Goal: Information Seeking & Learning: Find specific page/section

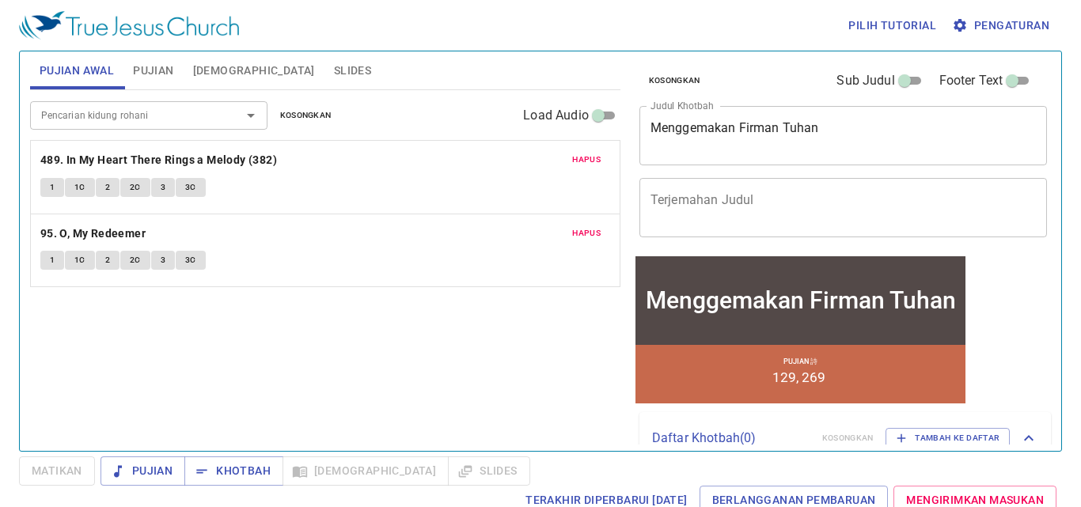
click at [589, 155] on span "Hapus" at bounding box center [586, 160] width 28 height 14
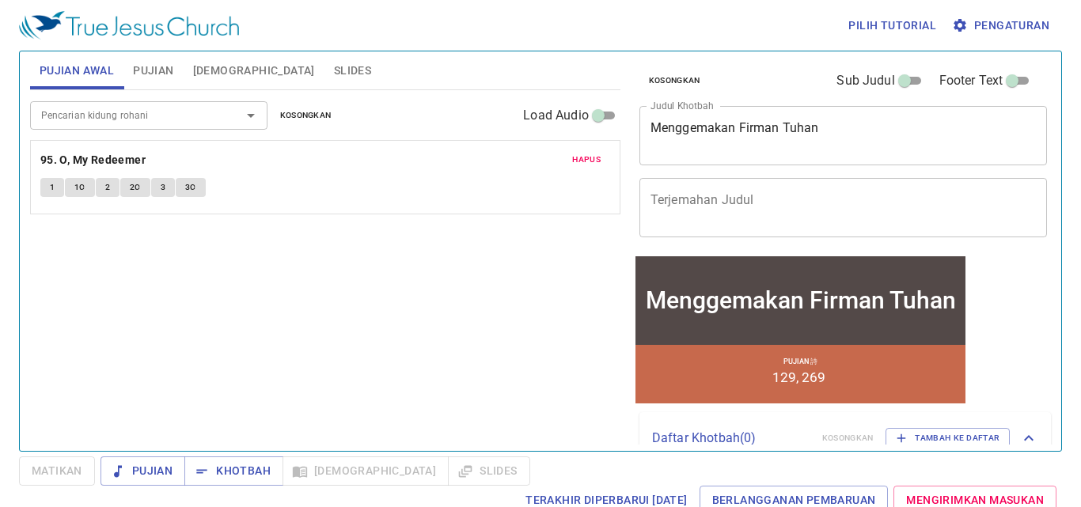
click at [589, 155] on span "Hapus" at bounding box center [586, 160] width 28 height 14
click at [157, 83] on button "Pujian" at bounding box center [152, 70] width 59 height 38
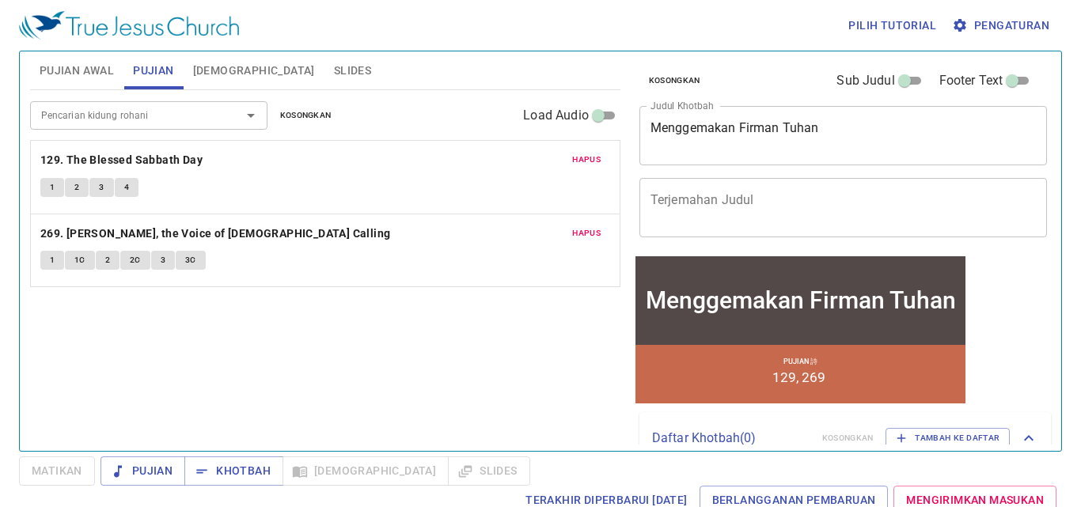
click at [586, 166] on span "Hapus" at bounding box center [586, 160] width 28 height 14
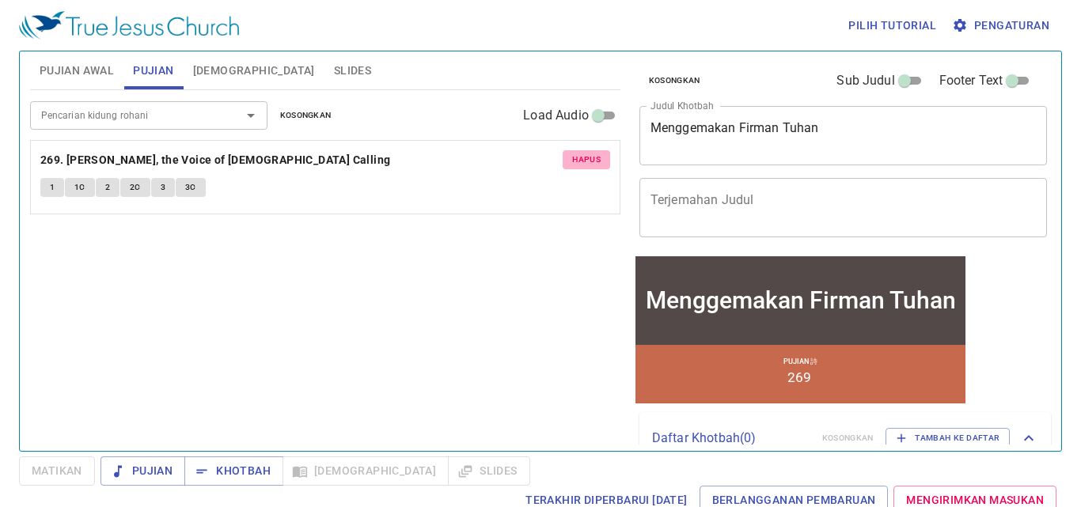
click at [586, 166] on span "Hapus" at bounding box center [586, 160] width 28 height 14
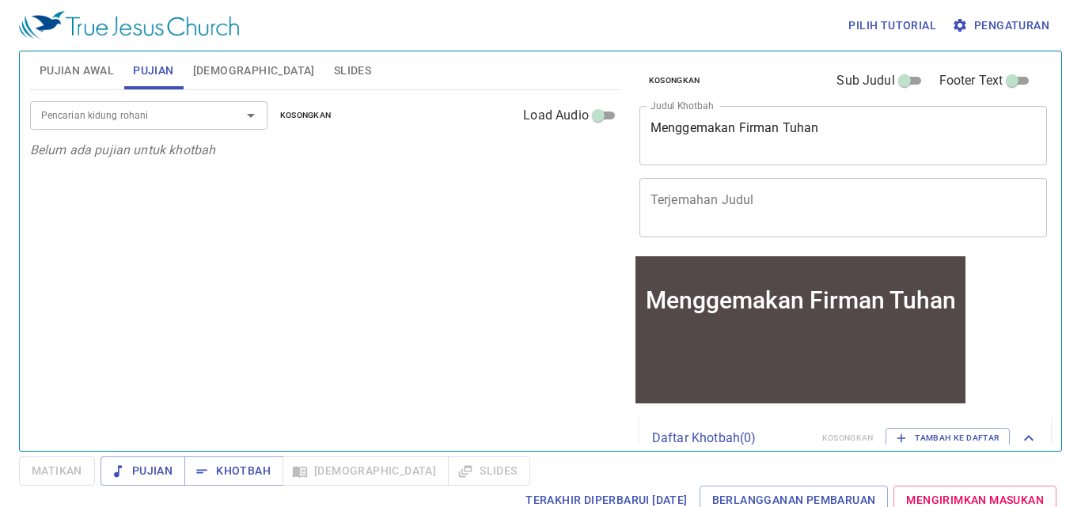
click at [111, 115] on input "Pencarian kidung rohani" at bounding box center [125, 115] width 181 height 18
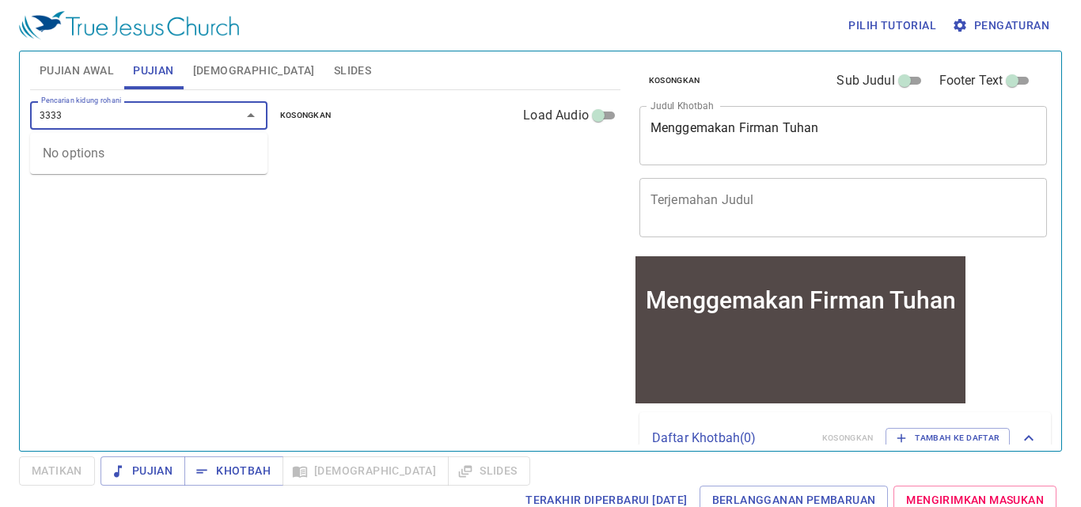
type input "333"
click at [108, 149] on li "333. Safely Through Another Week" at bounding box center [148, 151] width 237 height 24
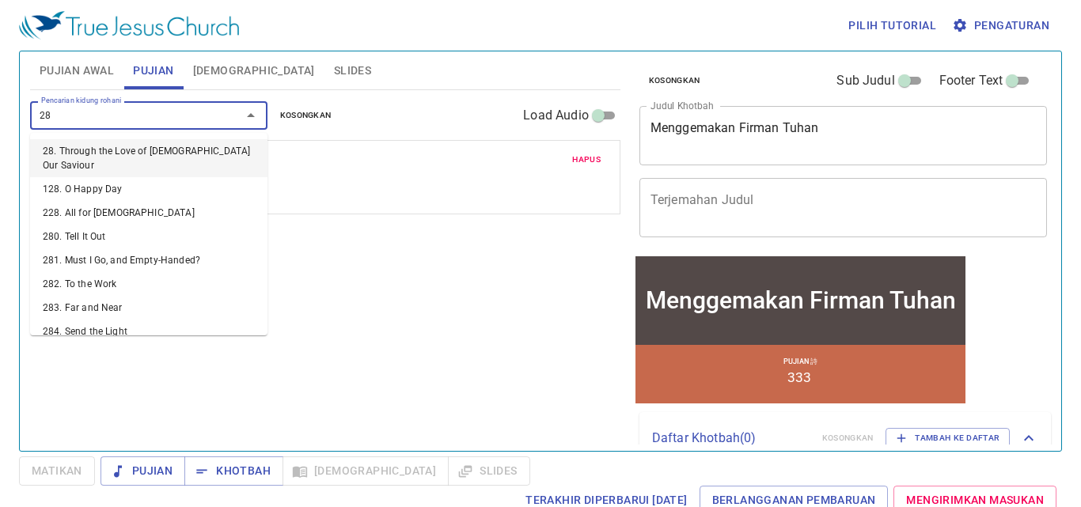
type input "281"
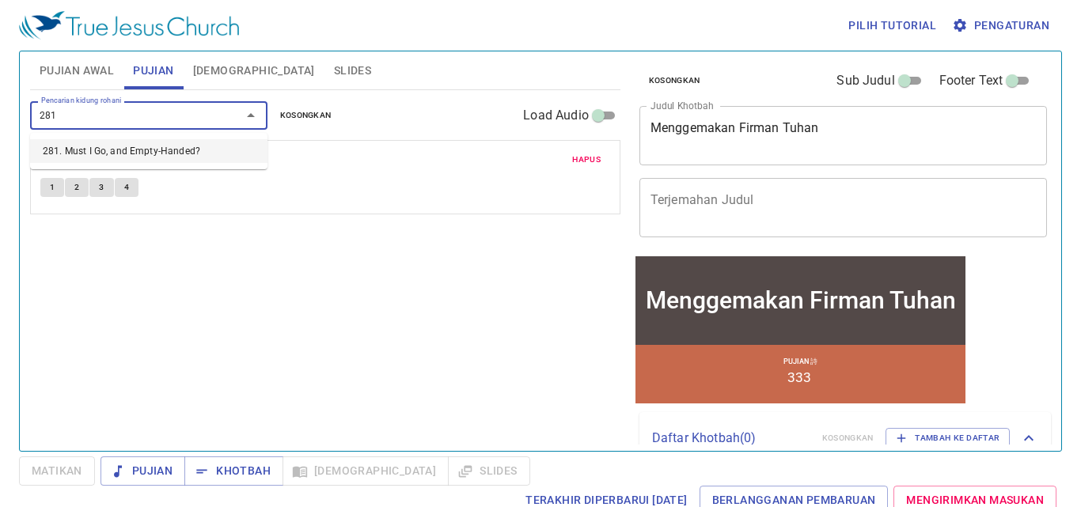
click at [120, 146] on li "281. Must I Go, and Empty-Handed?" at bounding box center [148, 151] width 237 height 24
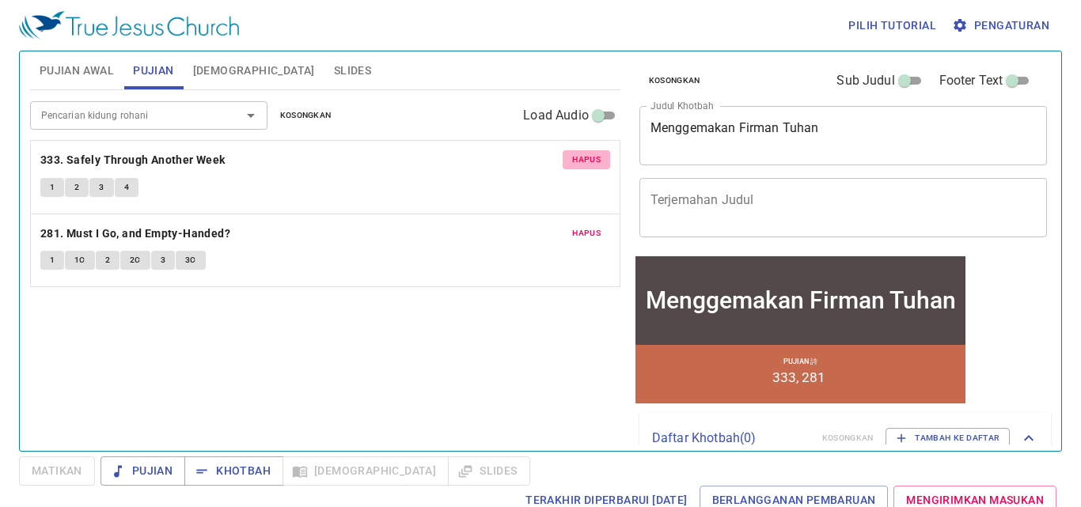
click at [585, 163] on span "Hapus" at bounding box center [586, 160] width 28 height 14
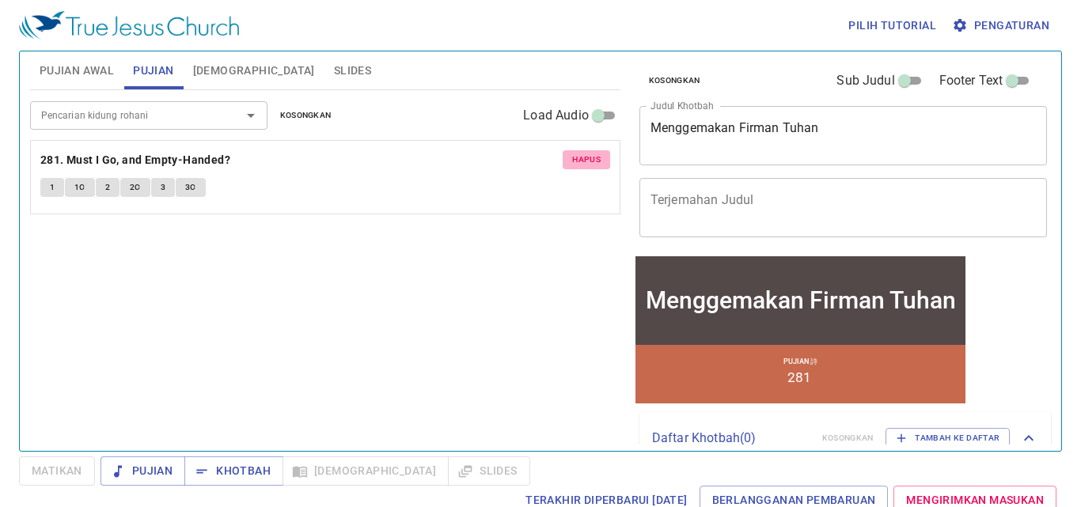
click at [585, 163] on span "Hapus" at bounding box center [586, 160] width 28 height 14
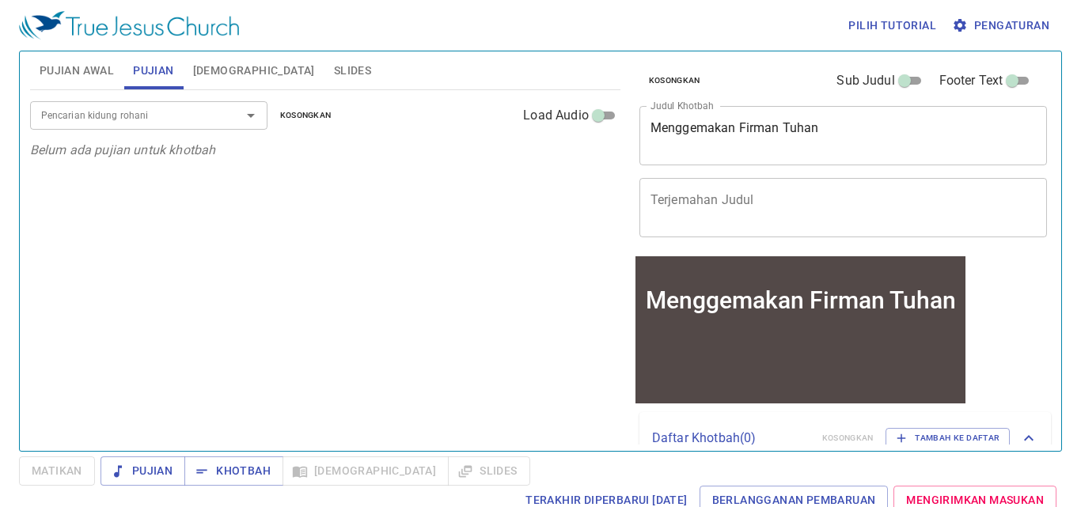
click at [104, 68] on span "Pujian Awal" at bounding box center [77, 71] width 74 height 20
drag, startPoint x: 161, startPoint y: 77, endPoint x: 147, endPoint y: 87, distance: 17.6
click at [161, 78] on span "Pujian" at bounding box center [153, 71] width 40 height 20
click at [129, 123] on input "Pencarian kidung rohani" at bounding box center [125, 115] width 181 height 18
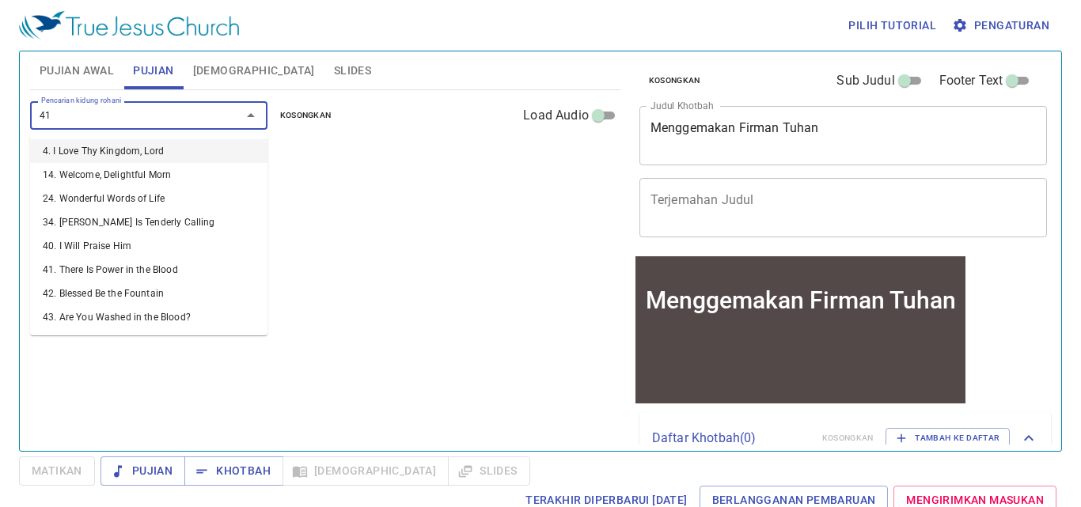
type input "413"
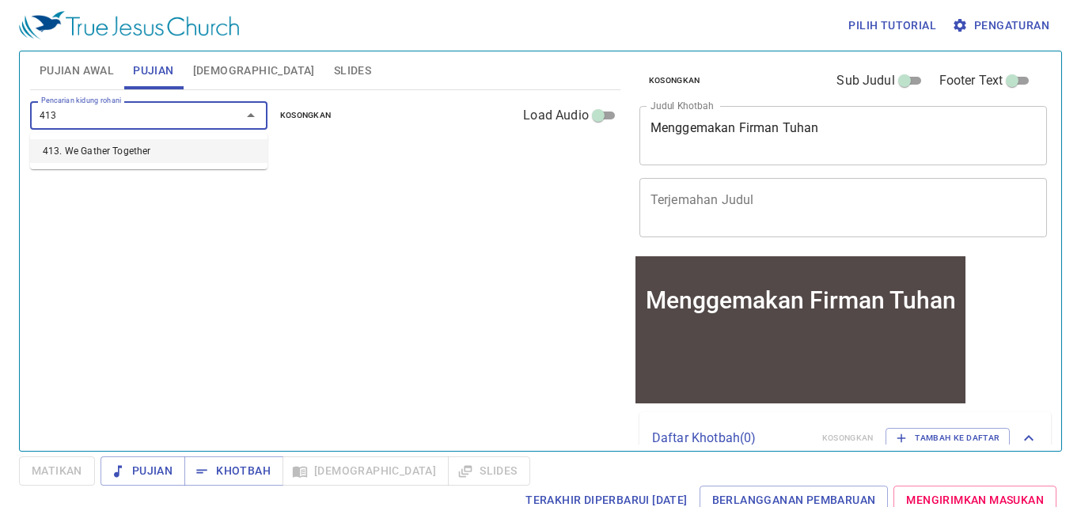
click at [136, 146] on li "413. We Gather Together" at bounding box center [148, 151] width 237 height 24
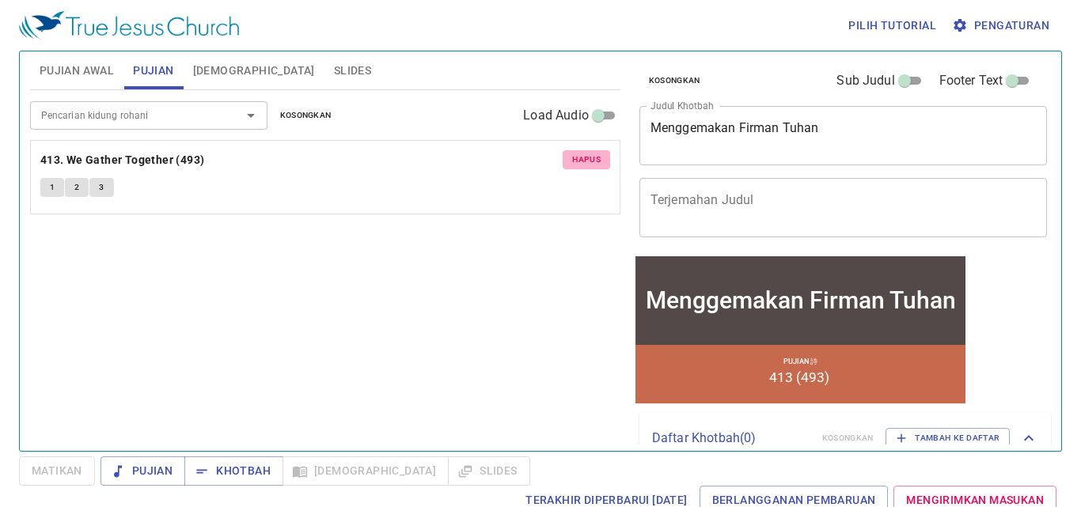
click at [578, 162] on span "Hapus" at bounding box center [586, 160] width 28 height 14
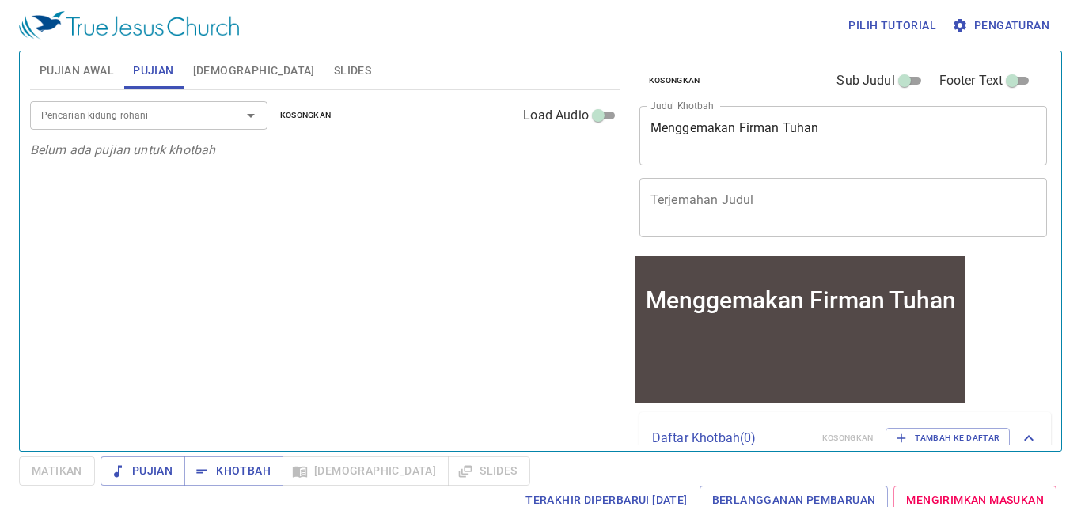
click at [74, 127] on div "Pencarian kidung rohani" at bounding box center [148, 115] width 237 height 28
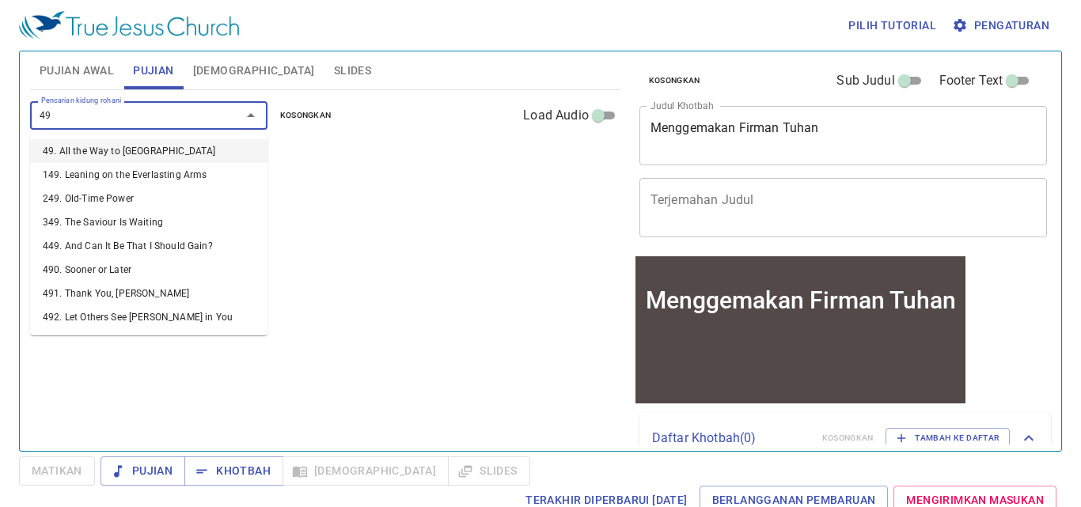
type input "496"
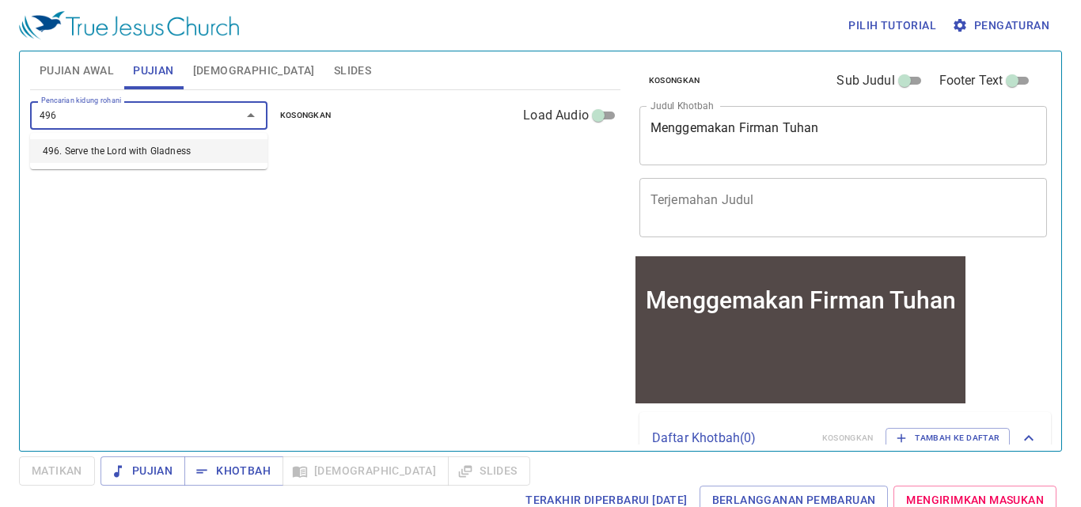
click at [85, 146] on li "496. Serve the Lord with Gladness" at bounding box center [148, 151] width 237 height 24
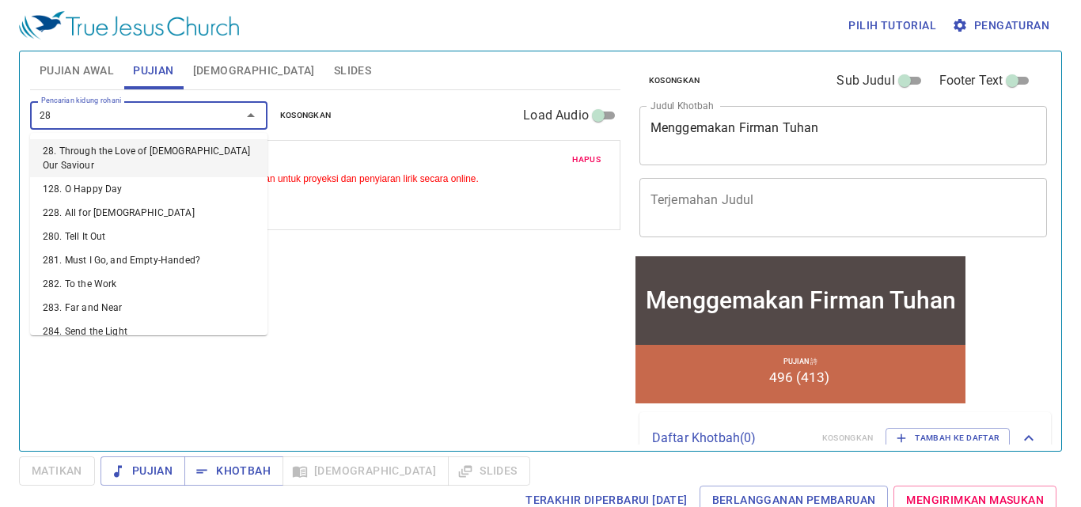
type input "281"
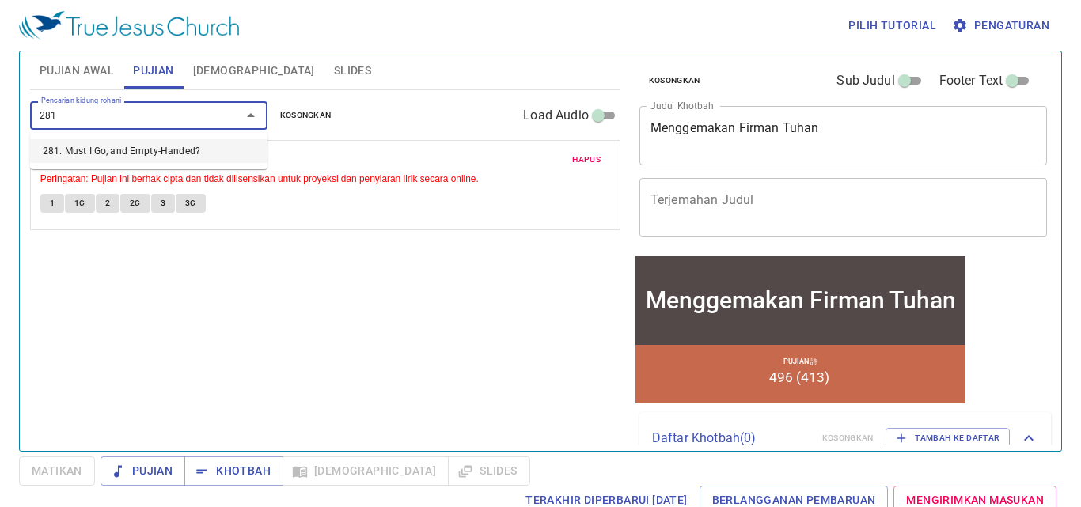
click at [201, 146] on li "281. Must I Go, and Empty-Handed?" at bounding box center [148, 151] width 237 height 24
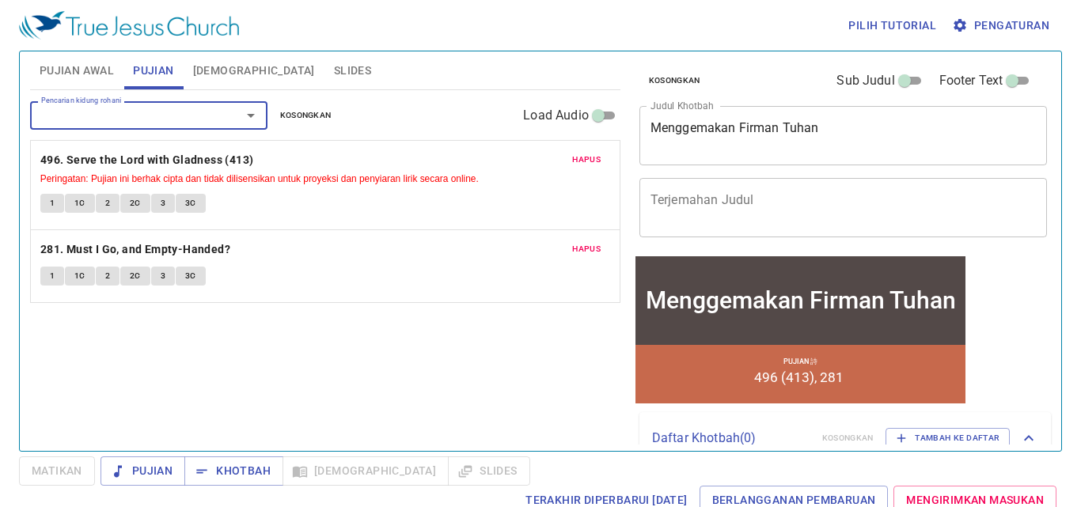
click at [88, 80] on span "Pujian Awal" at bounding box center [77, 71] width 74 height 20
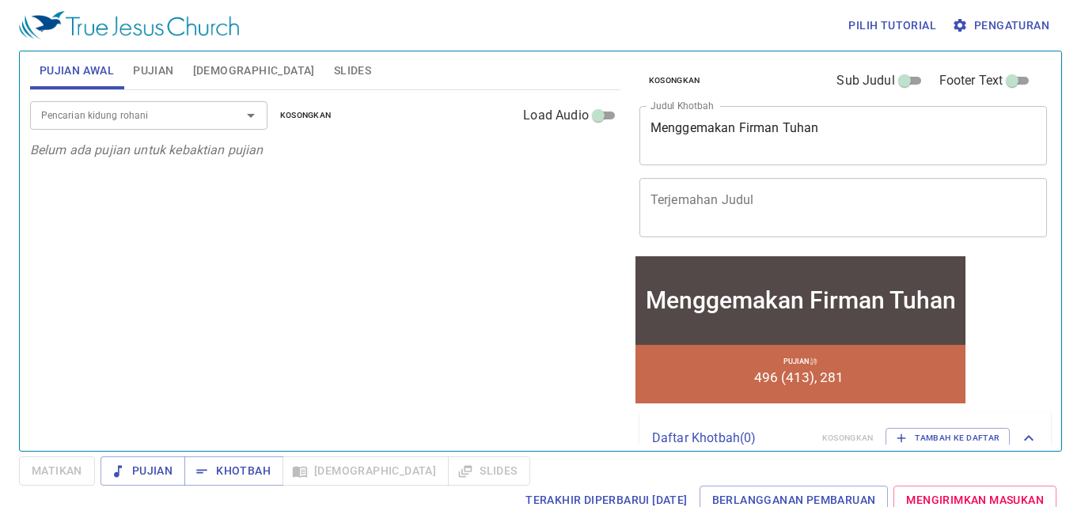
click at [83, 118] on input "Pencarian kidung rohani" at bounding box center [125, 115] width 181 height 18
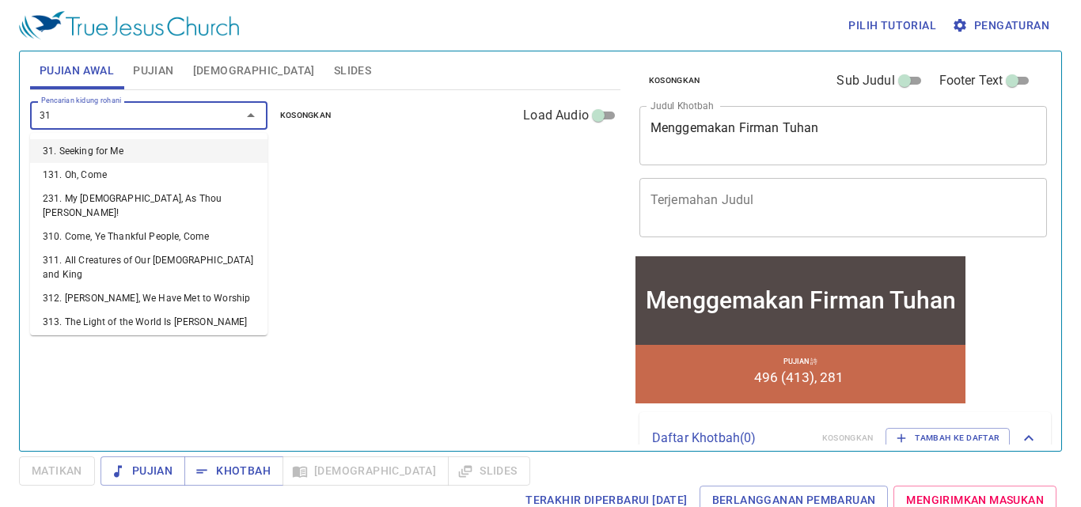
type input "313"
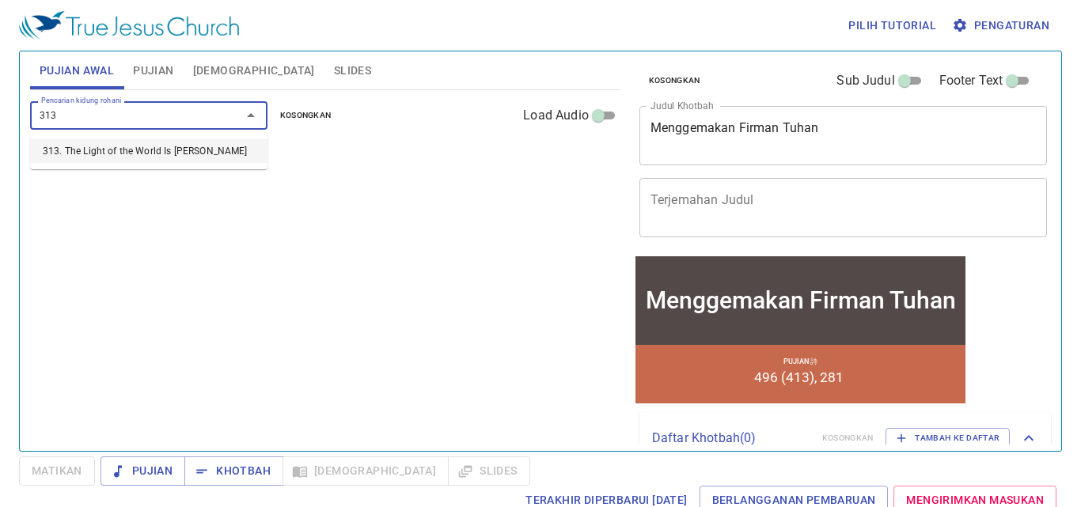
click at [94, 142] on li "313. The Light of the World Is Jesus" at bounding box center [148, 151] width 237 height 24
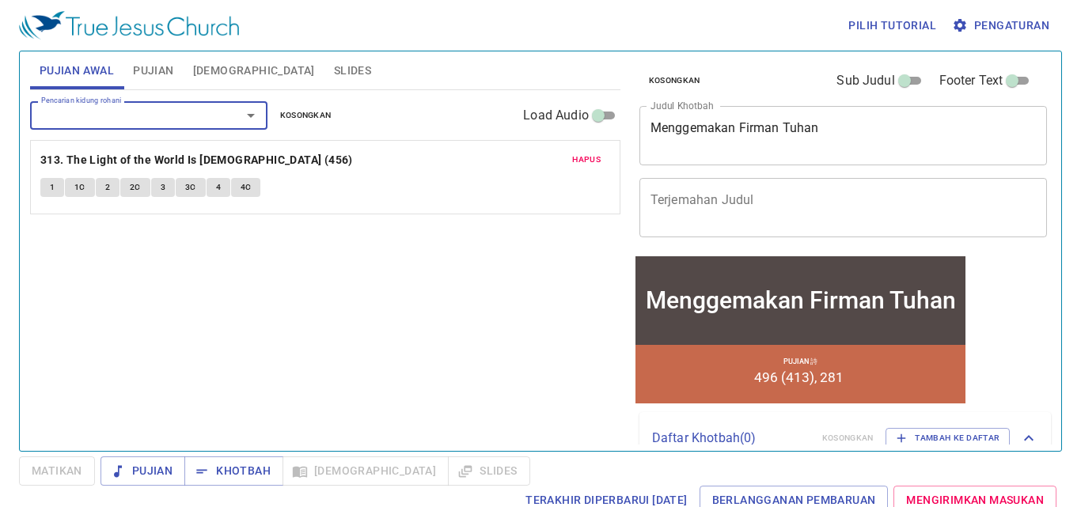
click at [579, 165] on span "Hapus" at bounding box center [586, 160] width 28 height 14
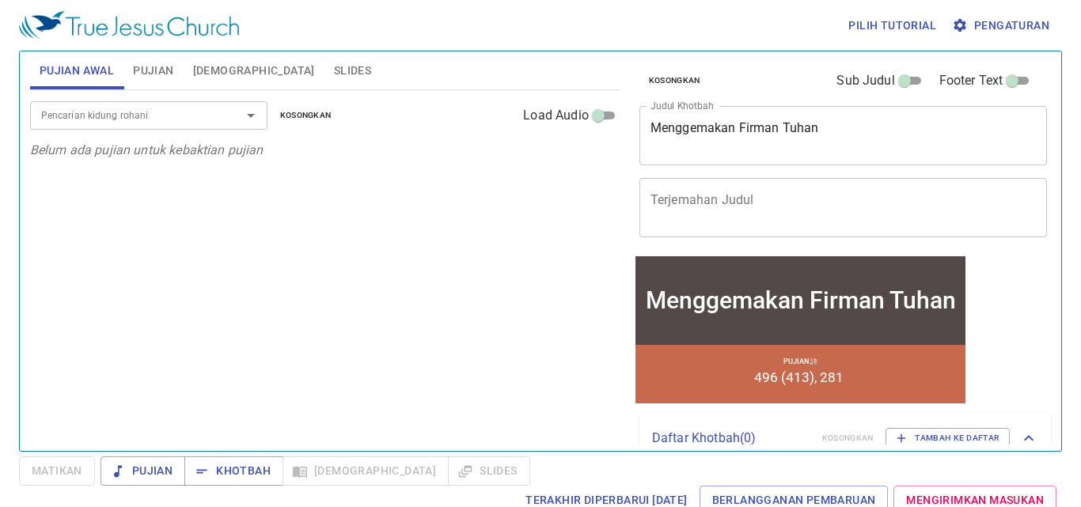
click at [101, 98] on div "Pencarian kidung rohani Pencarian kidung rohani Kosongkan Load Audio" at bounding box center [325, 115] width 590 height 51
click at [114, 105] on div "Pencarian kidung rohani" at bounding box center [148, 115] width 237 height 28
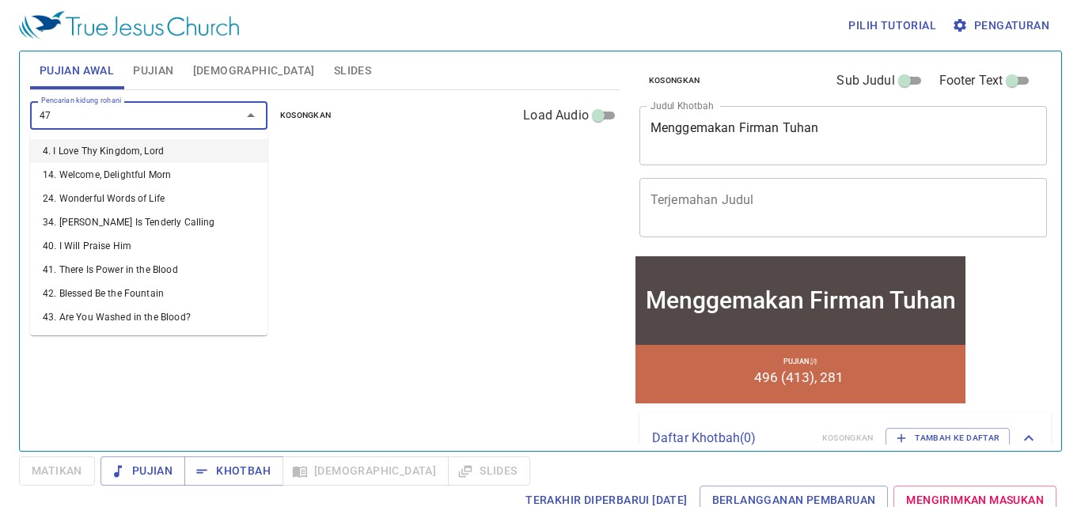
type input "473"
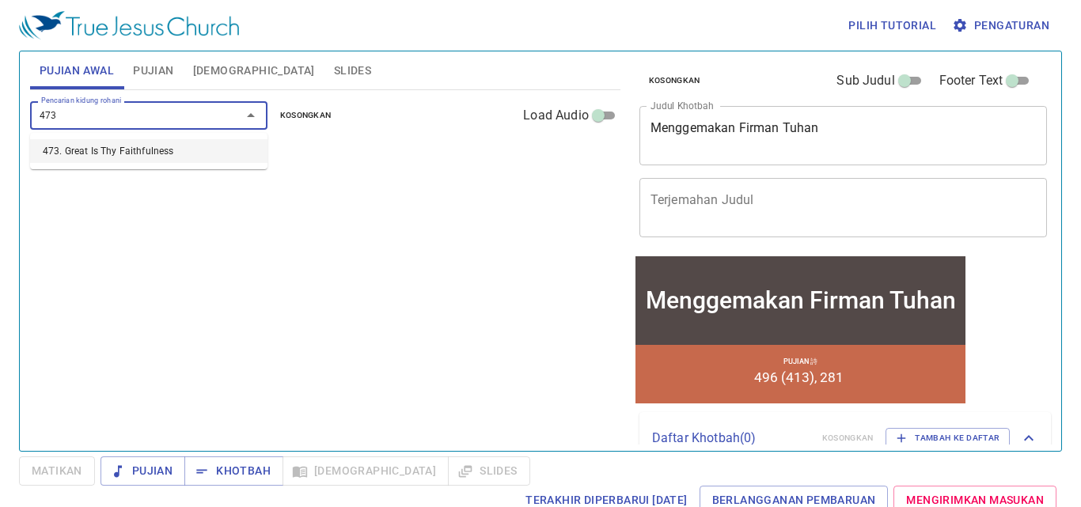
click at [130, 148] on li "473. Great Is Thy Faithfulness" at bounding box center [148, 151] width 237 height 24
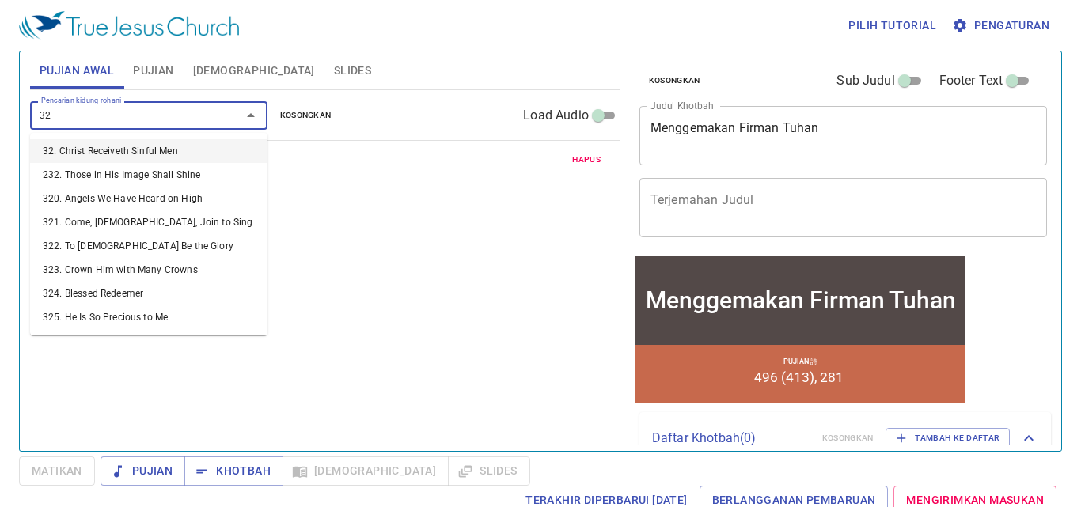
type input "326"
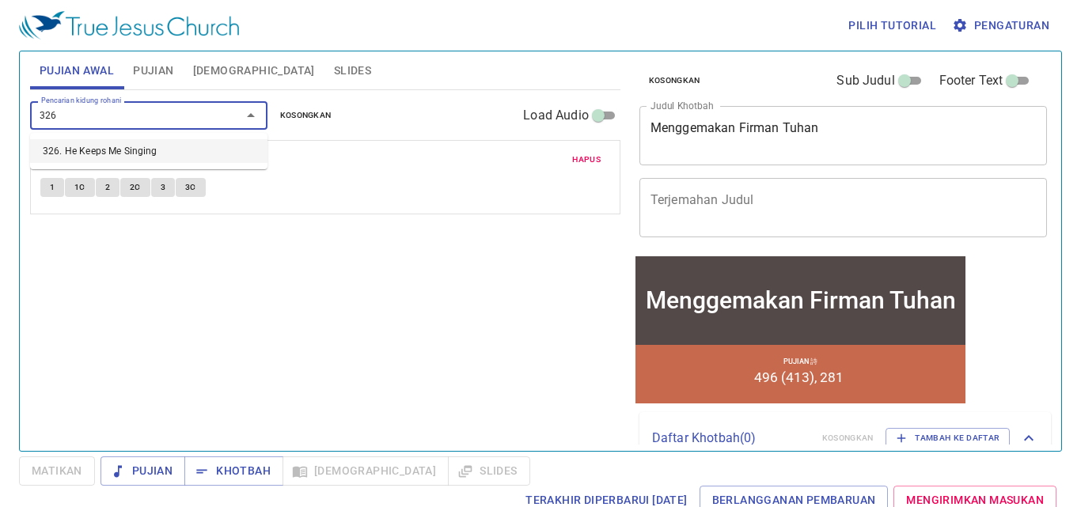
click at [128, 143] on li "326. He Keeps Me Singing" at bounding box center [148, 151] width 237 height 24
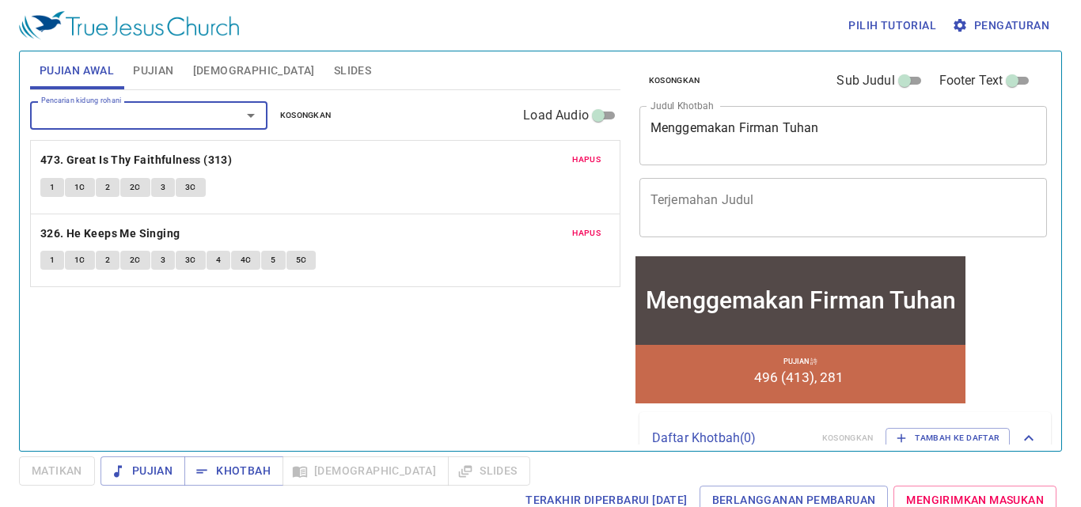
click at [151, 79] on span "Pujian" at bounding box center [153, 71] width 40 height 20
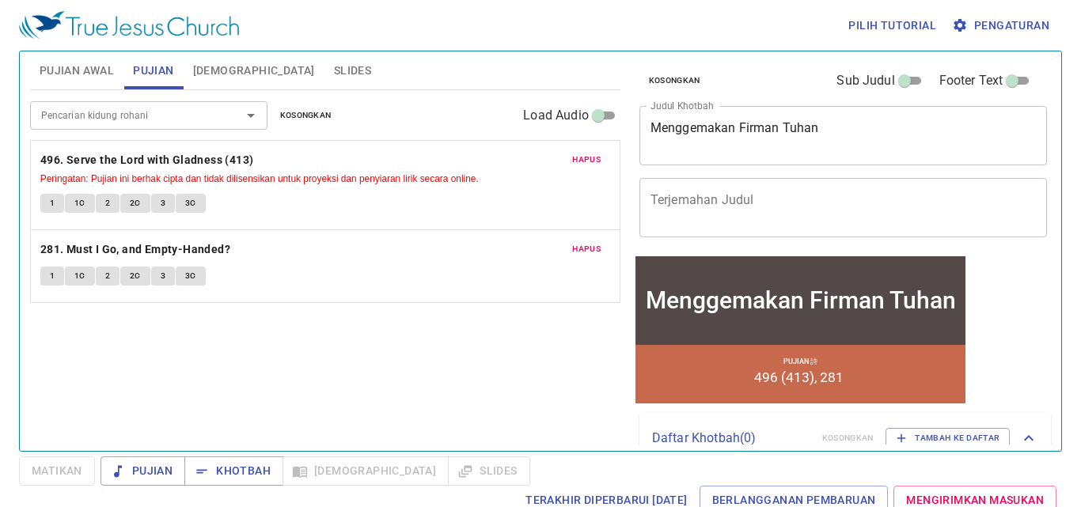
click at [210, 82] on button "[DEMOGRAPHIC_DATA]" at bounding box center [254, 70] width 141 height 38
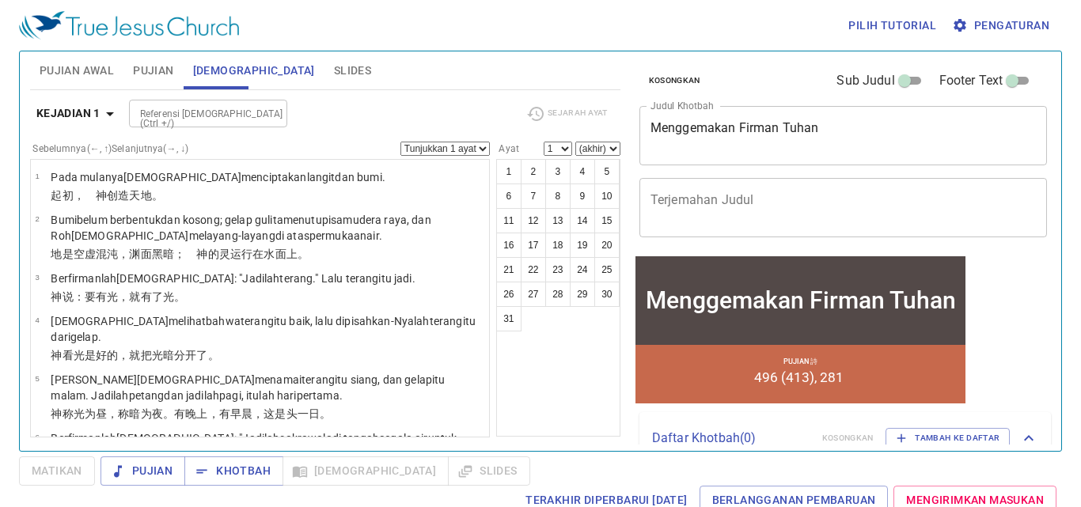
click at [93, 78] on span "Pujian Awal" at bounding box center [77, 71] width 74 height 20
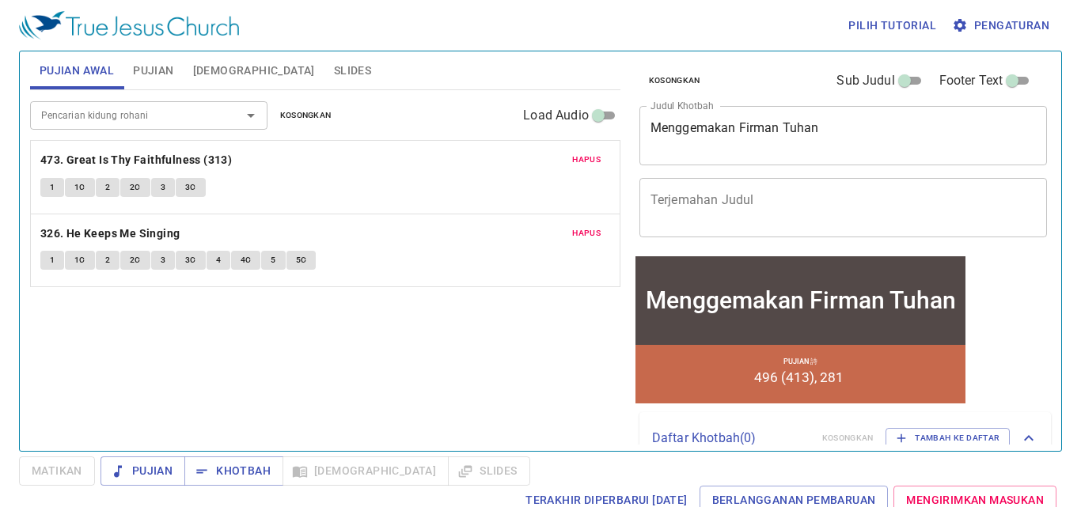
click at [334, 75] on span "Slides" at bounding box center [352, 71] width 37 height 20
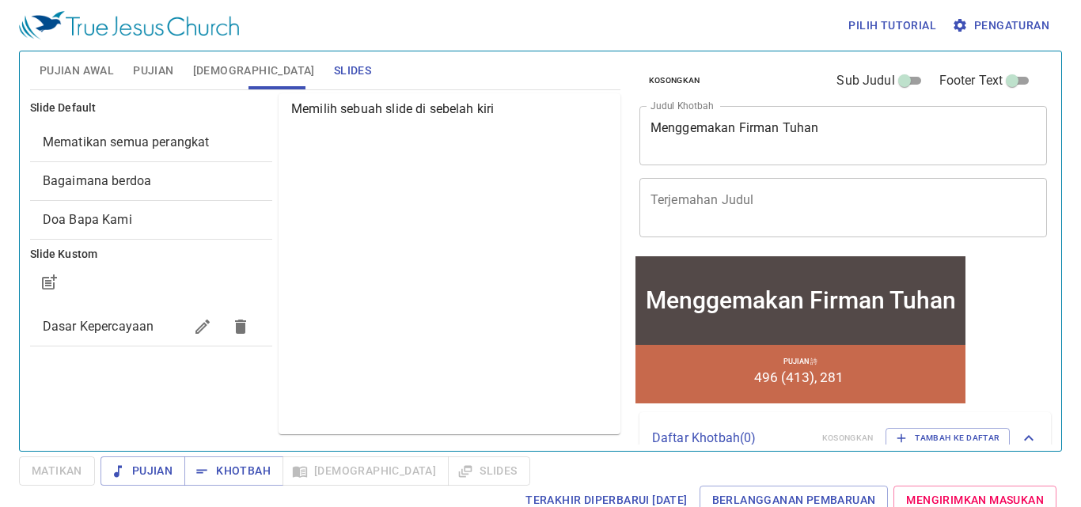
click at [85, 77] on span "Pujian Awal" at bounding box center [77, 71] width 74 height 20
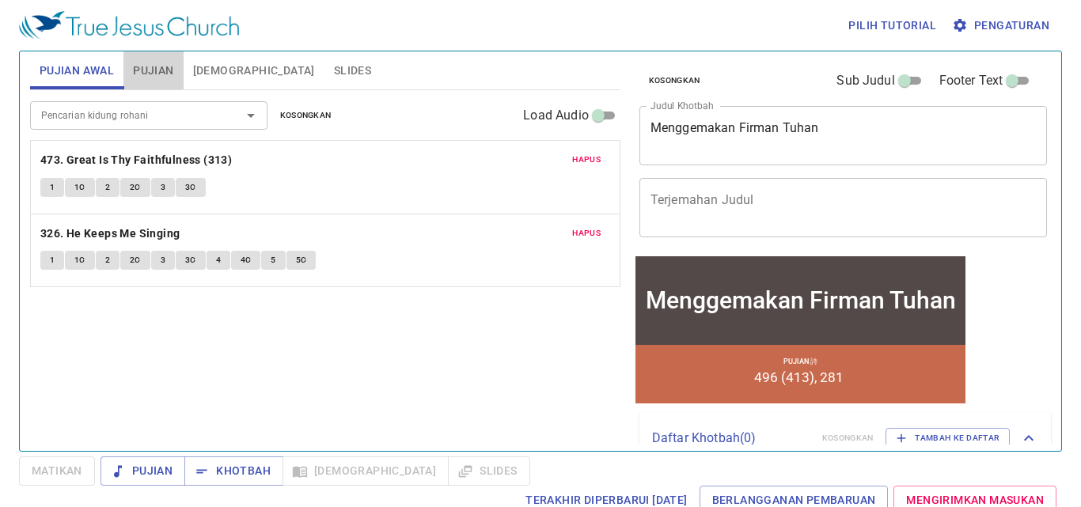
click at [163, 74] on span "Pujian" at bounding box center [153, 71] width 40 height 20
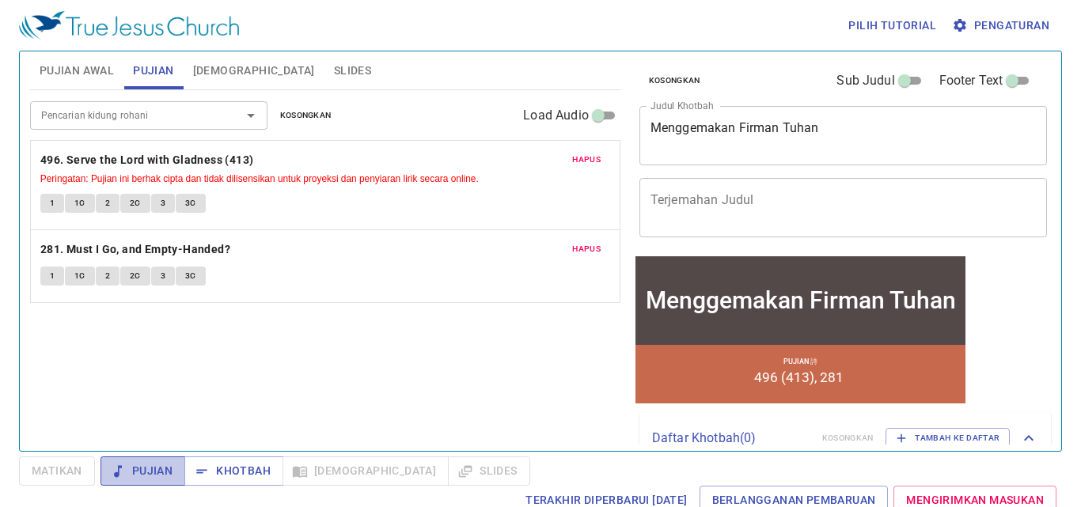
click at [115, 471] on icon "button" at bounding box center [118, 472] width 16 height 16
drag, startPoint x: 86, startPoint y: 476, endPoint x: 119, endPoint y: 476, distance: 32.4
click at [87, 476] on button "Matikan" at bounding box center [57, 470] width 76 height 29
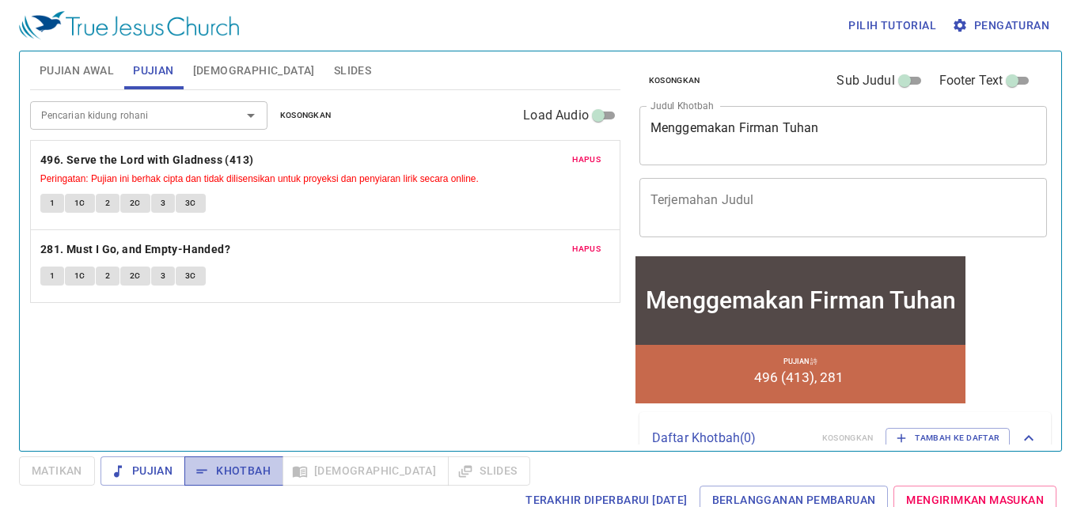
click at [252, 475] on span "Khotbah" at bounding box center [234, 471] width 74 height 20
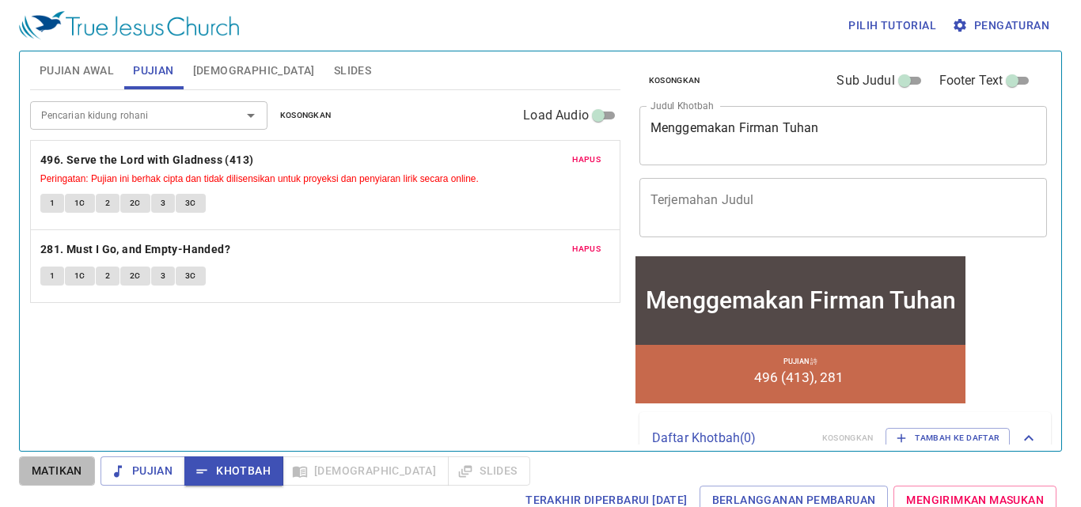
click at [77, 475] on span "Matikan" at bounding box center [57, 471] width 51 height 20
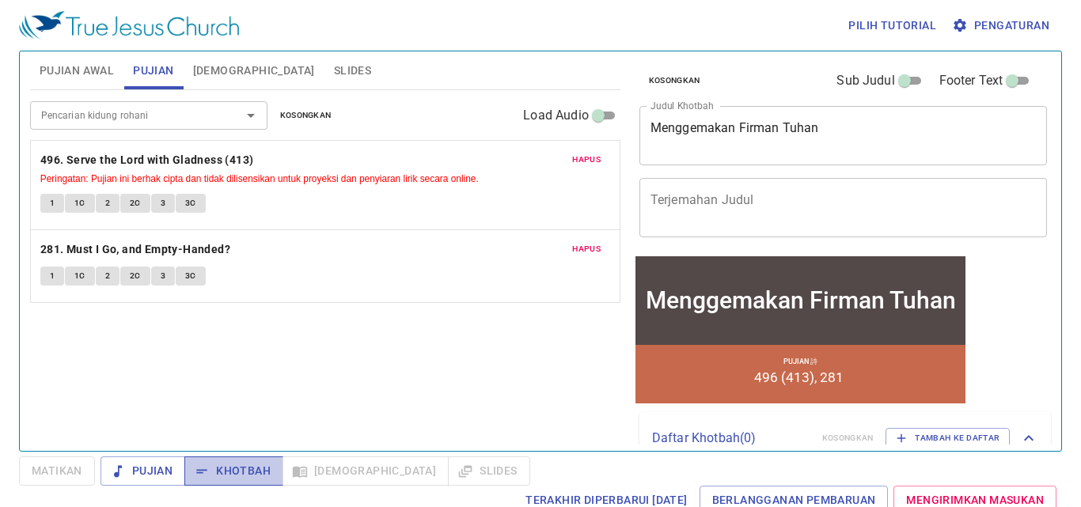
click at [203, 478] on icon "button" at bounding box center [202, 472] width 16 height 16
drag, startPoint x: 65, startPoint y: 467, endPoint x: 110, endPoint y: 445, distance: 50.2
click at [65, 467] on span "Matikan" at bounding box center [57, 471] width 51 height 20
click at [231, 476] on span "Khotbah" at bounding box center [234, 471] width 74 height 20
click at [86, 74] on span "Pujian Awal" at bounding box center [77, 71] width 74 height 20
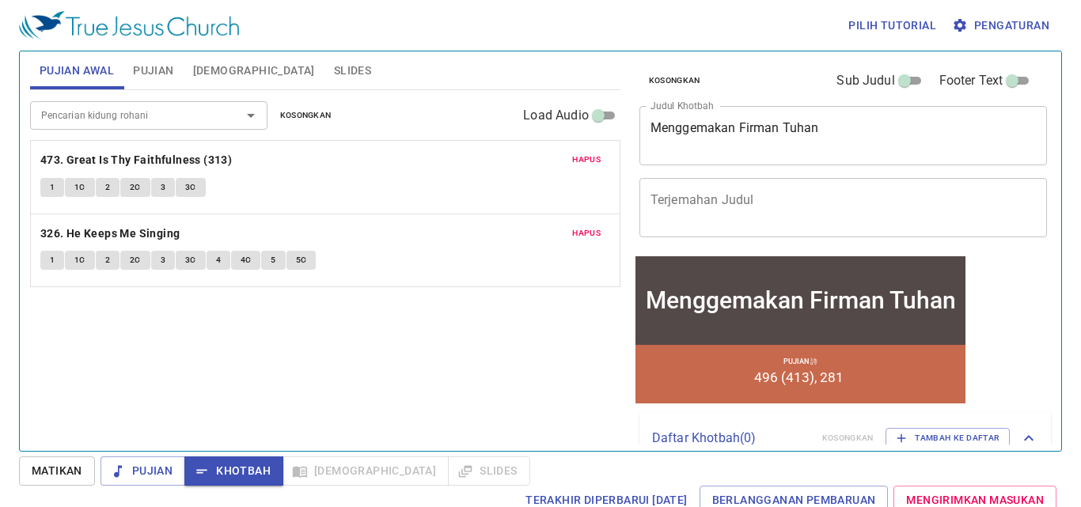
click at [54, 183] on span "1" at bounding box center [52, 187] width 5 height 14
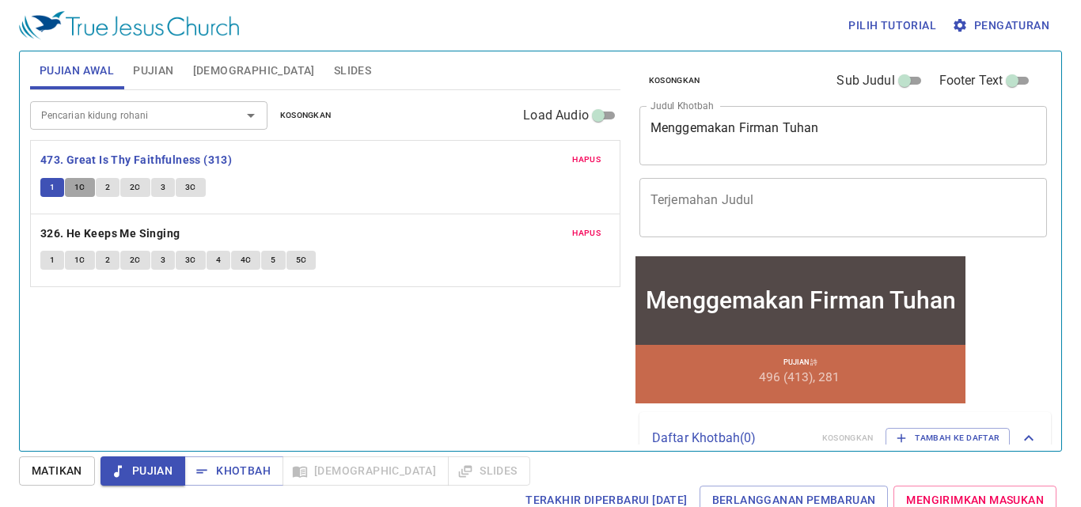
click at [88, 186] on button "1C" at bounding box center [80, 187] width 30 height 19
click at [106, 193] on span "2" at bounding box center [107, 187] width 5 height 14
click at [131, 191] on span "2C" at bounding box center [135, 187] width 11 height 14
click at [157, 194] on button "3" at bounding box center [163, 187] width 24 height 19
click at [180, 190] on button "3C" at bounding box center [191, 187] width 30 height 19
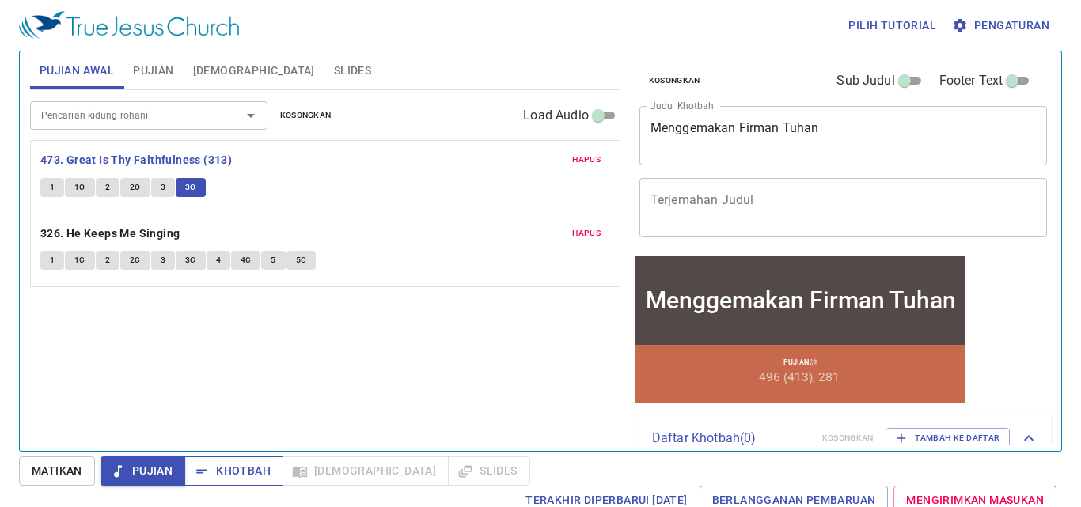
click at [233, 467] on span "Khotbah" at bounding box center [234, 471] width 74 height 20
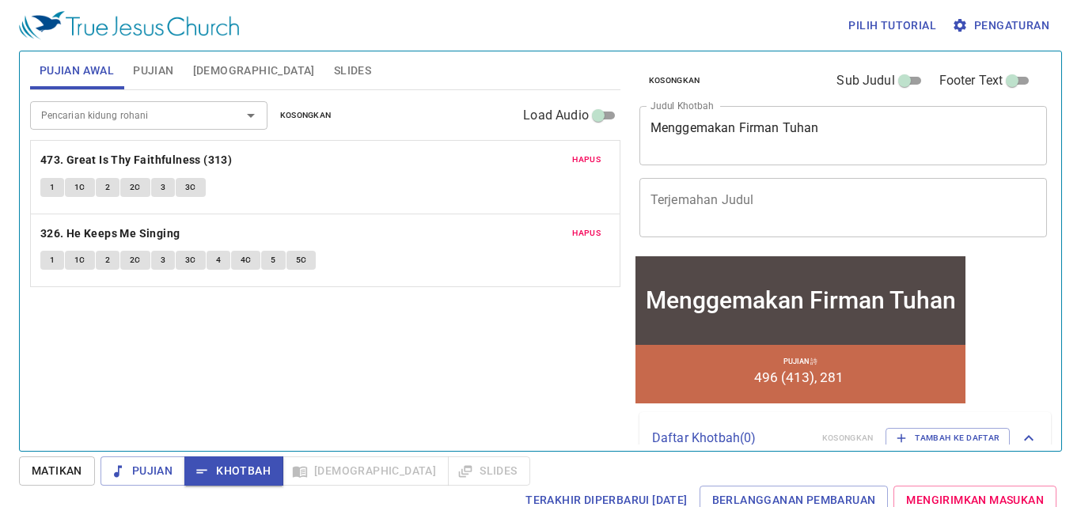
click at [55, 260] on span "1" at bounding box center [52, 260] width 5 height 14
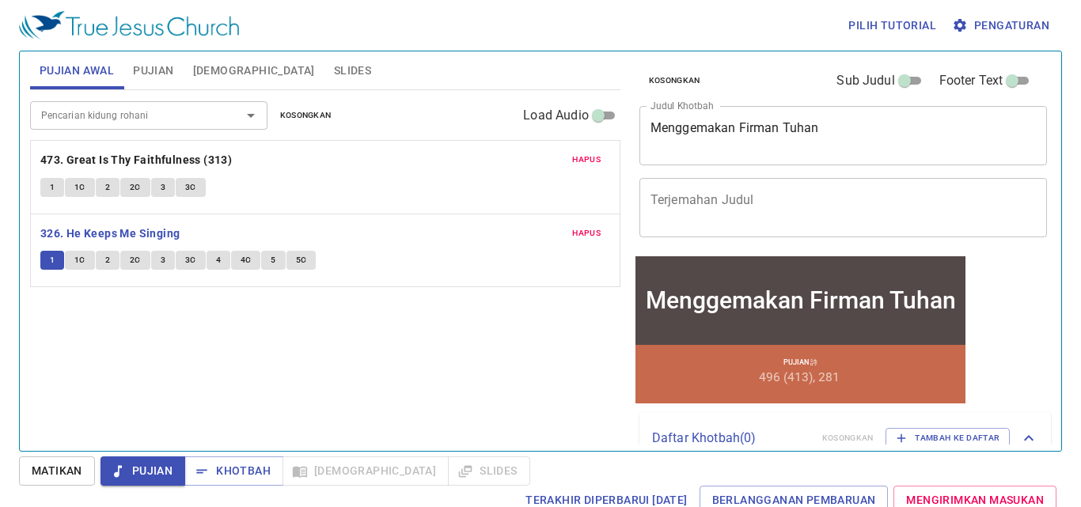
click at [986, 35] on span "Pengaturan" at bounding box center [1002, 26] width 94 height 20
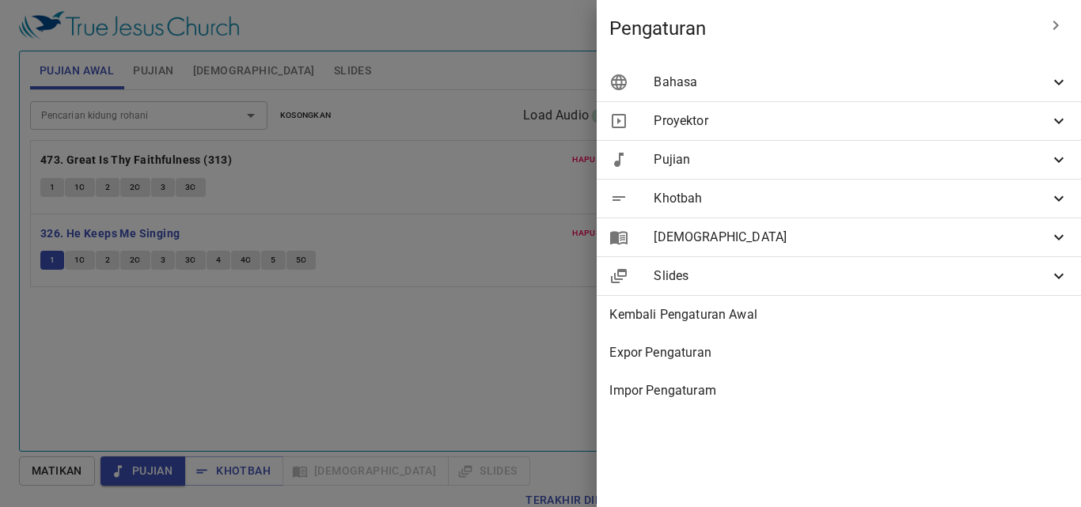
click at [759, 73] on span "Bahasa" at bounding box center [851, 82] width 396 height 19
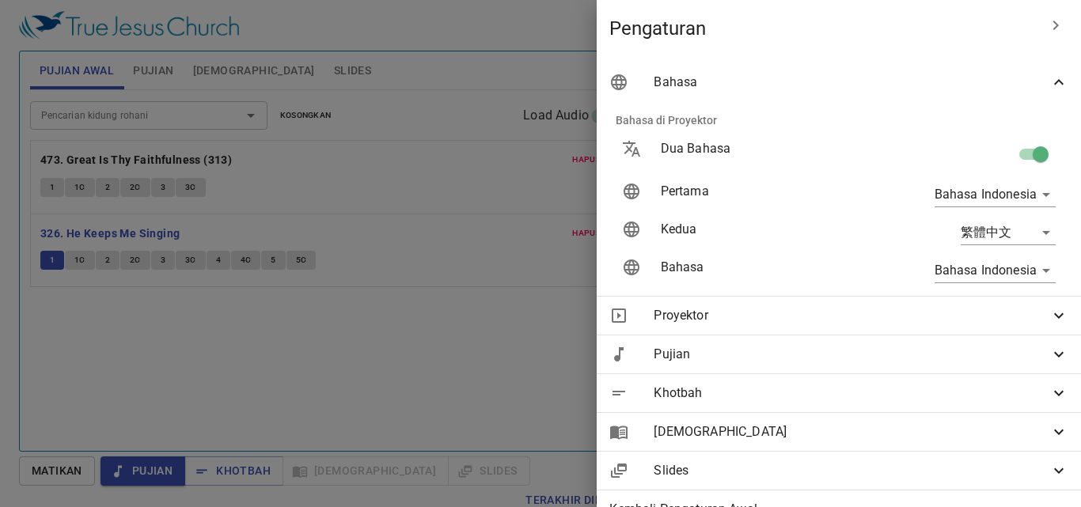
click at [710, 150] on p "Dua Bahasa" at bounding box center [763, 148] width 204 height 19
click at [1020, 161] on input "checkbox" at bounding box center [1040, 157] width 90 height 30
checkbox input "false"
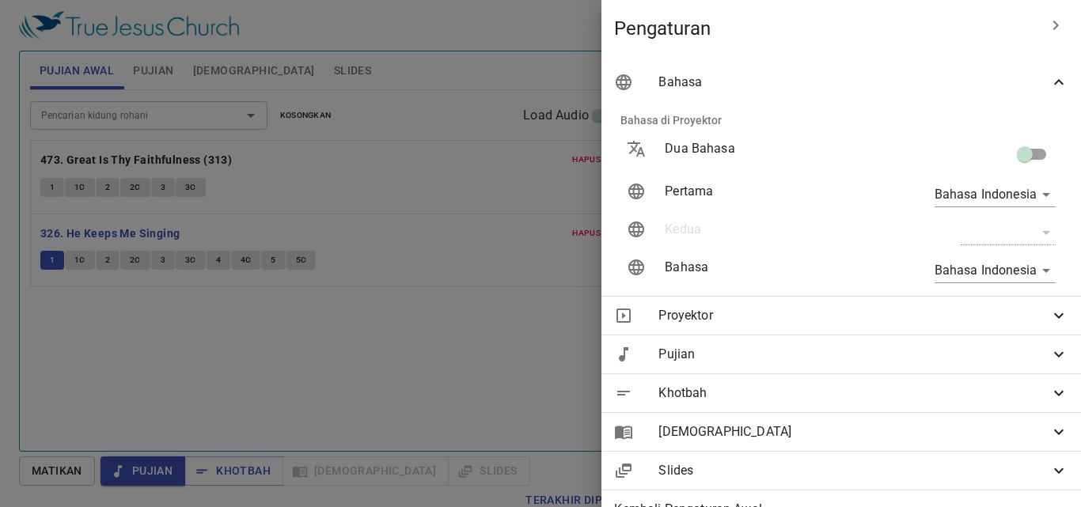
click at [1039, 36] on button "button" at bounding box center [1055, 25] width 38 height 38
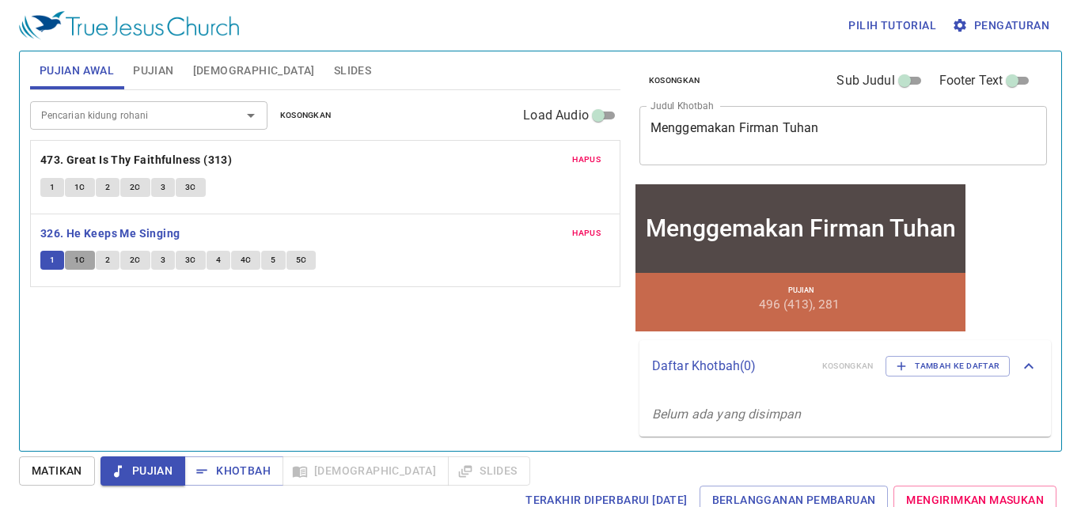
click at [79, 262] on span "1c" at bounding box center [79, 260] width 11 height 14
click at [102, 259] on button "2" at bounding box center [108, 260] width 24 height 19
click at [131, 259] on span "2c" at bounding box center [135, 260] width 11 height 14
click at [153, 264] on button "3" at bounding box center [163, 260] width 24 height 19
click at [190, 259] on span "3c" at bounding box center [190, 260] width 11 height 14
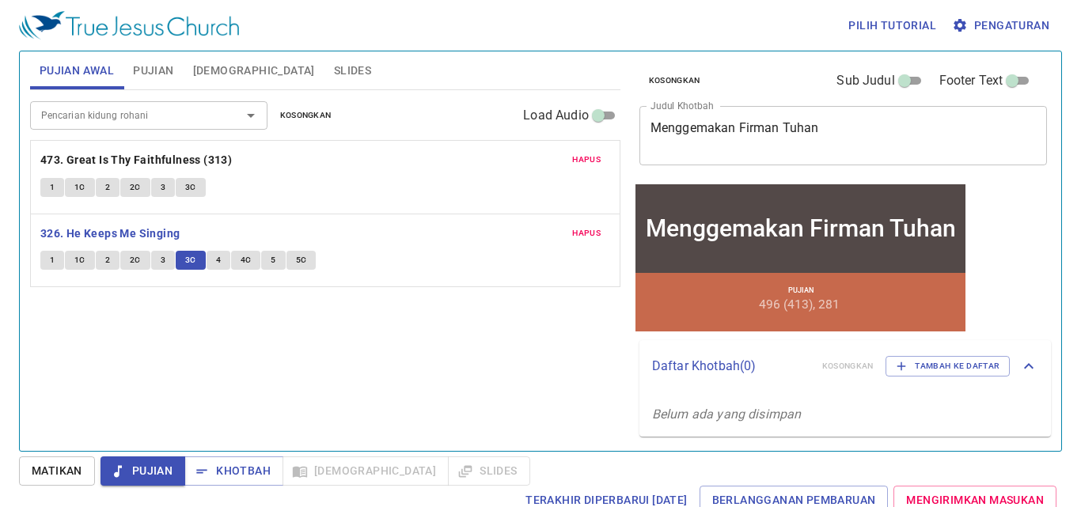
click at [213, 264] on button "4" at bounding box center [218, 260] width 24 height 19
click at [237, 259] on button "4c" at bounding box center [246, 260] width 30 height 19
click at [273, 261] on span "5" at bounding box center [273, 260] width 5 height 14
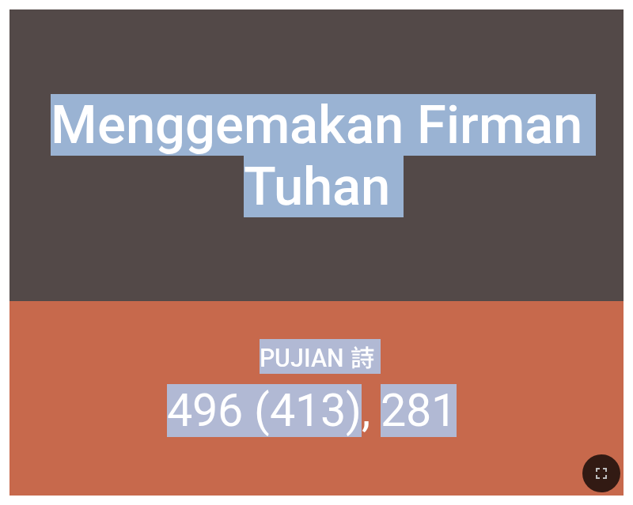
drag, startPoint x: 500, startPoint y: 365, endPoint x: 1012, endPoint y: 289, distance: 517.4
click at [632, 6] on html "Menggemakan Firman Tuhan Menggemakan Firman Tuhan Pujian 詩 496 (413) 281 Pujian…" at bounding box center [316, 3] width 633 height 6
click at [609, 472] on icon "button" at bounding box center [601, 473] width 19 height 19
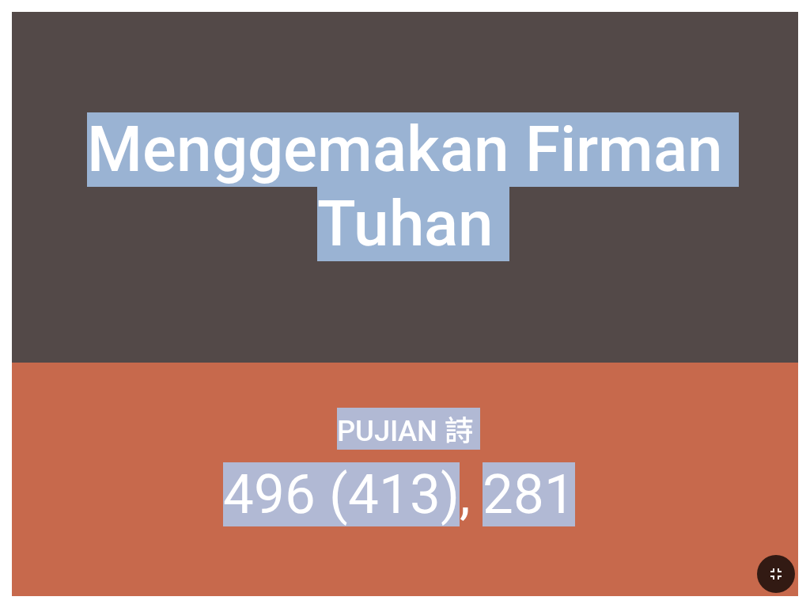
click at [97, 280] on div "Menggemakan Firman Tuhan" at bounding box center [405, 187] width 786 height 292
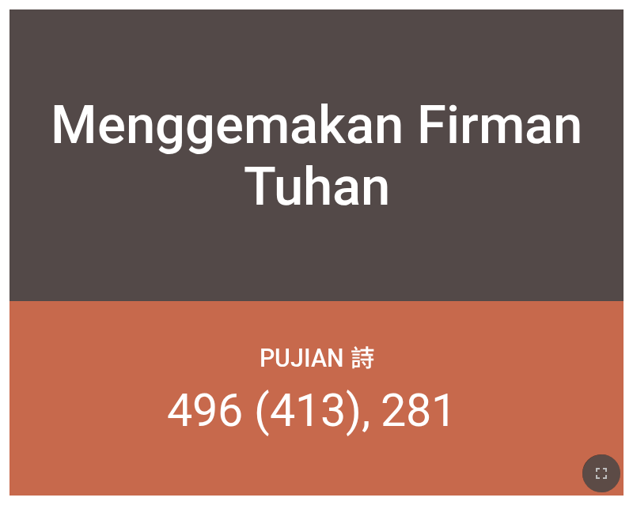
drag, startPoint x: 600, startPoint y: 470, endPoint x: 503, endPoint y: 550, distance: 125.9
click at [600, 470] on icon "button" at bounding box center [601, 473] width 19 height 19
click at [596, 465] on icon "button" at bounding box center [601, 473] width 19 height 19
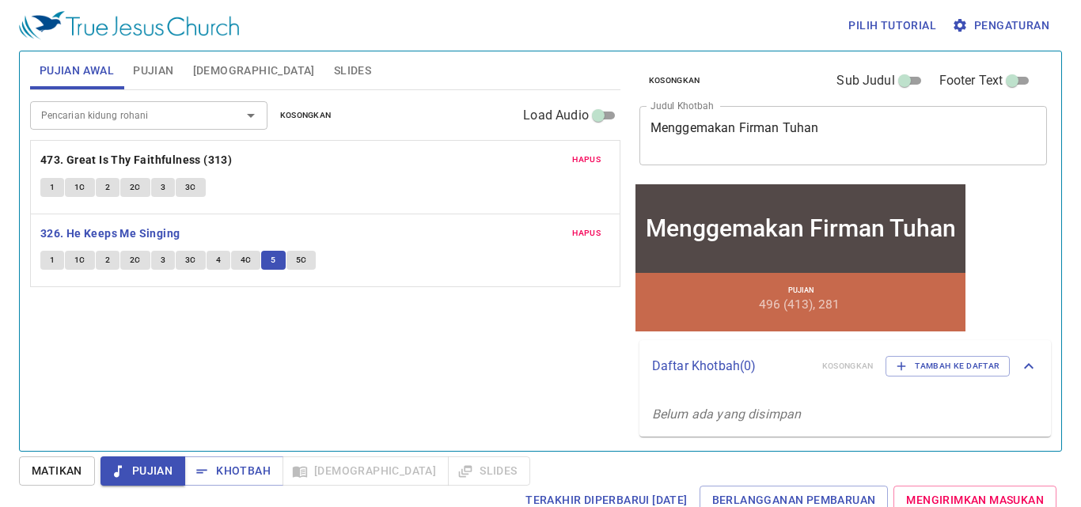
click at [296, 265] on span "5c" at bounding box center [301, 260] width 11 height 14
click at [219, 467] on span "Khotbah" at bounding box center [234, 471] width 74 height 20
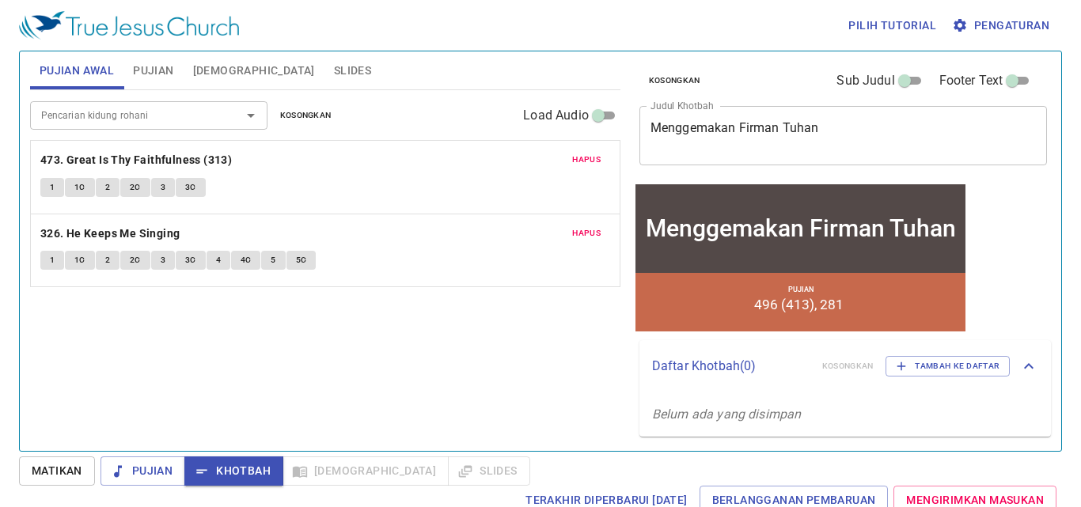
click at [40, 475] on span "Matikan" at bounding box center [57, 471] width 51 height 20
click at [249, 480] on span "Khotbah" at bounding box center [234, 471] width 74 height 20
click at [55, 187] on button "1" at bounding box center [52, 187] width 24 height 19
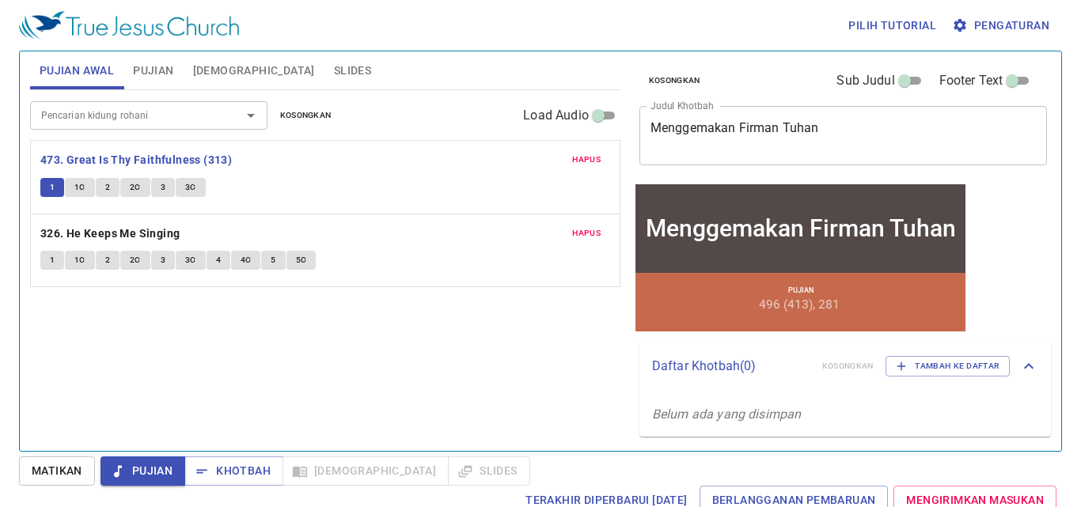
click at [65, 470] on span "Matikan" at bounding box center [57, 471] width 51 height 20
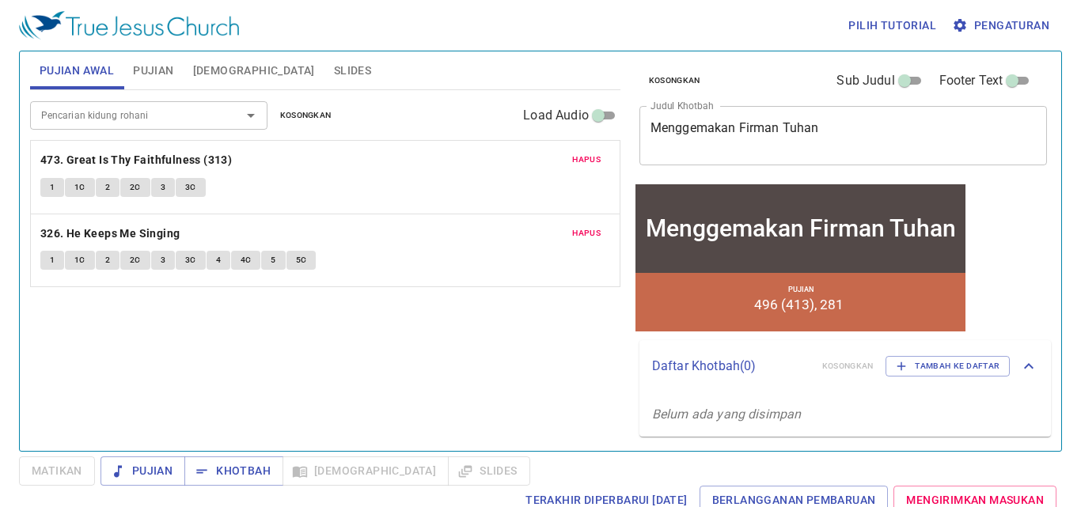
click at [53, 185] on span "1" at bounding box center [52, 187] width 5 height 14
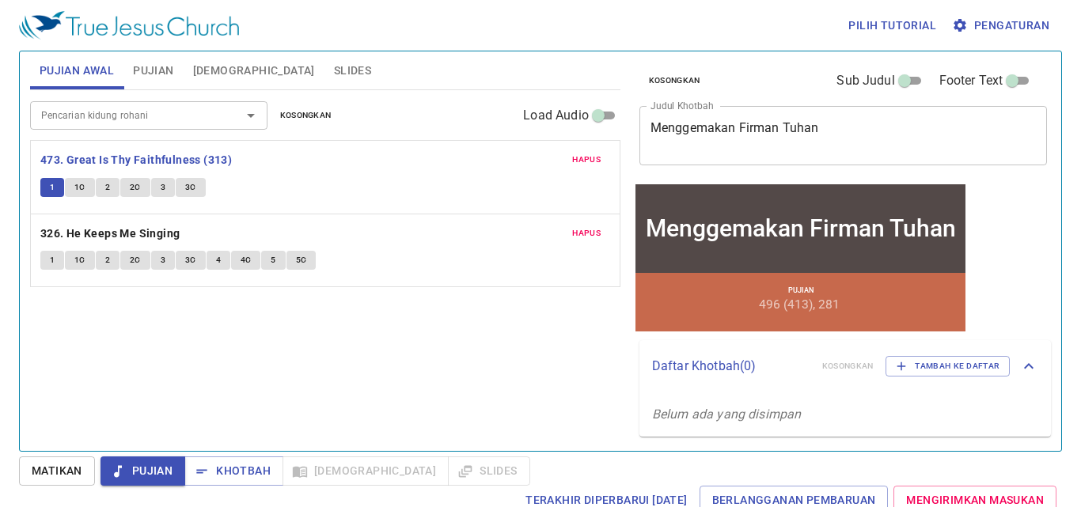
click at [159, 78] on span "Pujian" at bounding box center [153, 71] width 40 height 20
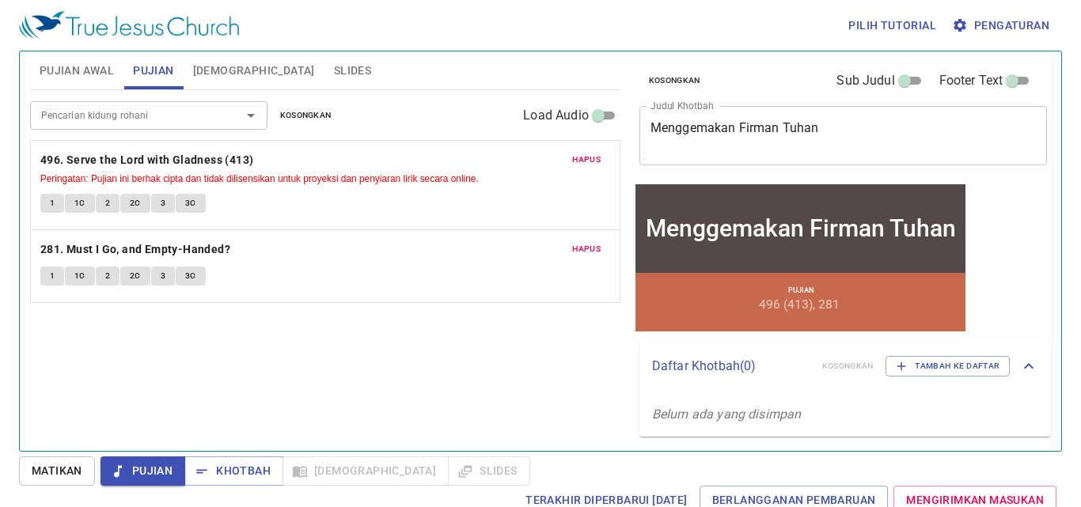
click at [70, 484] on button "Matikan" at bounding box center [57, 470] width 76 height 29
click at [50, 205] on span "1" at bounding box center [52, 203] width 5 height 14
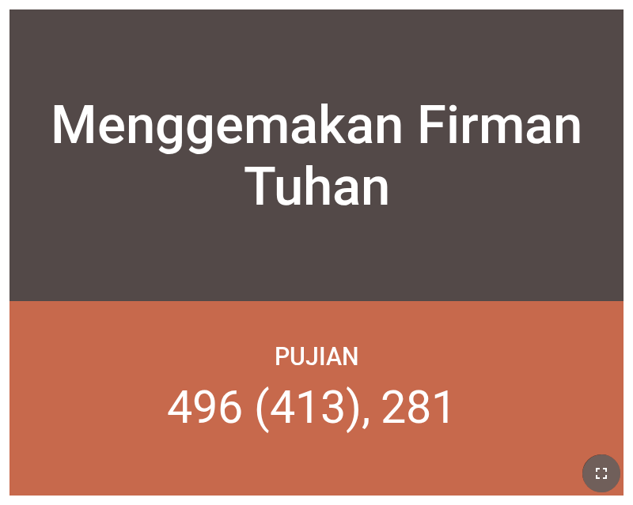
click at [610, 468] on icon "button" at bounding box center [601, 473] width 19 height 19
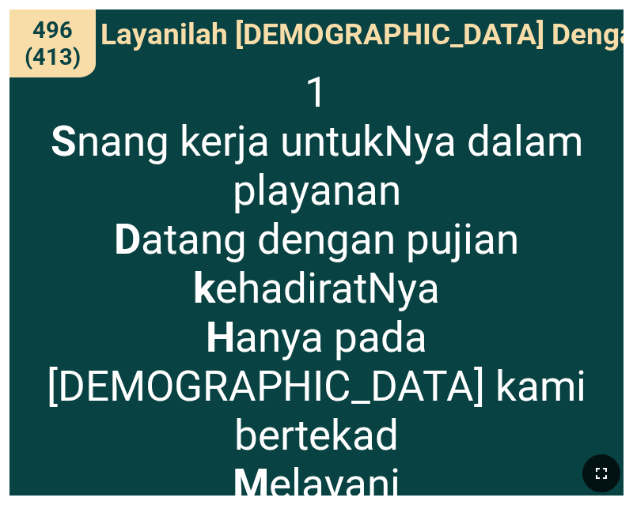
click at [593, 467] on icon "button" at bounding box center [601, 473] width 19 height 19
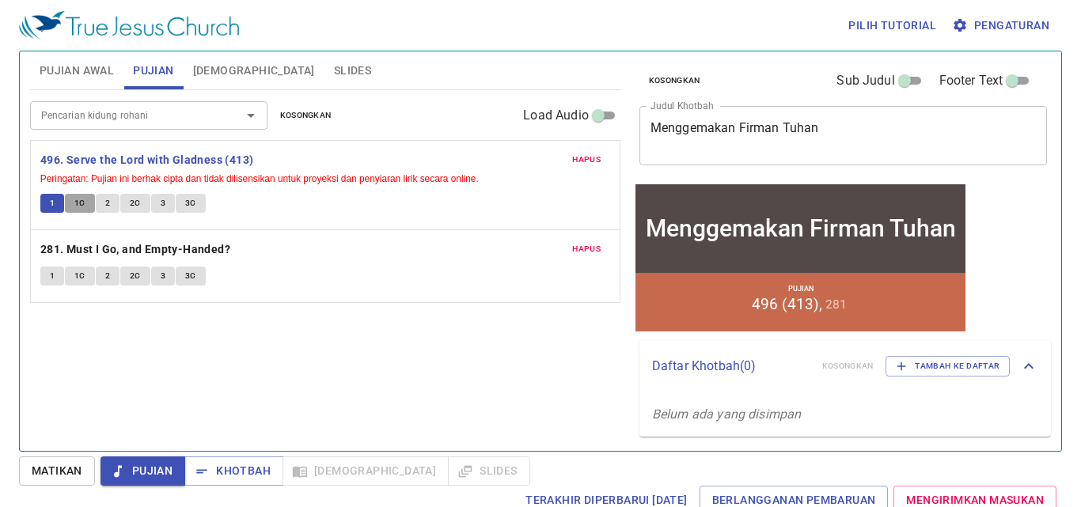
click at [78, 203] on span "1C" at bounding box center [79, 203] width 11 height 14
click at [50, 199] on span "1" at bounding box center [52, 203] width 5 height 14
click at [80, 204] on span "1C" at bounding box center [79, 203] width 11 height 14
click at [112, 201] on button "2" at bounding box center [108, 203] width 24 height 19
click at [130, 209] on span "2C" at bounding box center [135, 203] width 11 height 14
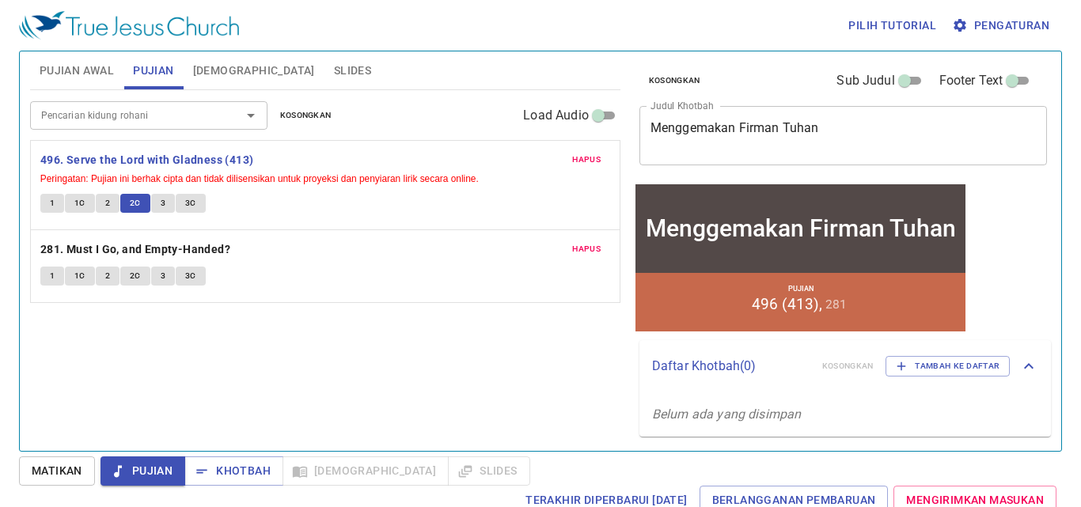
click at [113, 215] on div "1 1C 2 2C 3 3C" at bounding box center [325, 205] width 570 height 23
click at [107, 211] on button "2" at bounding box center [108, 203] width 24 height 19
click at [136, 201] on span "2C" at bounding box center [135, 203] width 11 height 14
click at [161, 203] on span "3" at bounding box center [163, 203] width 5 height 14
click at [136, 206] on span "2C" at bounding box center [135, 203] width 11 height 14
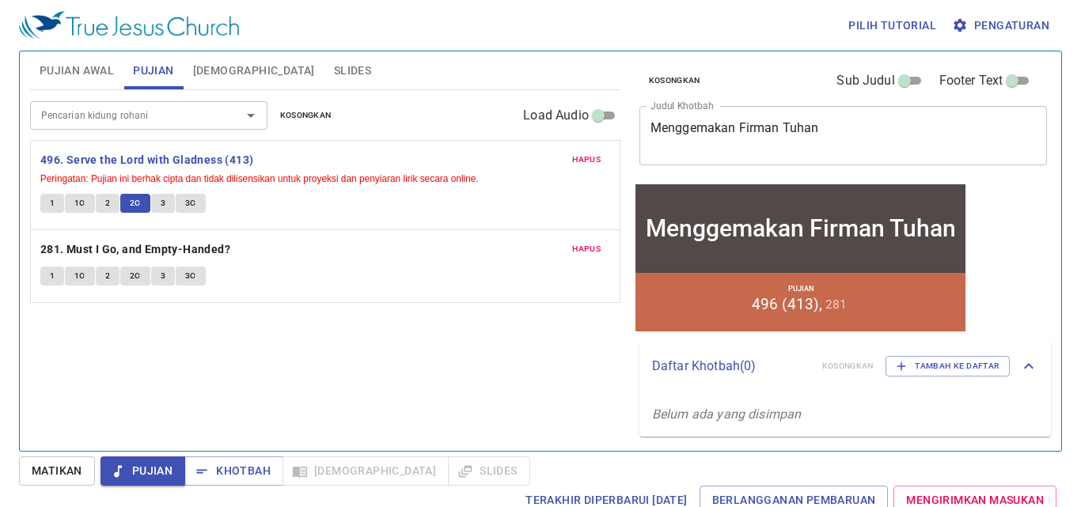
click at [166, 203] on button "3" at bounding box center [163, 203] width 24 height 19
click at [196, 203] on button "3C" at bounding box center [191, 203] width 30 height 19
click at [233, 467] on span "Khotbah" at bounding box center [234, 471] width 74 height 20
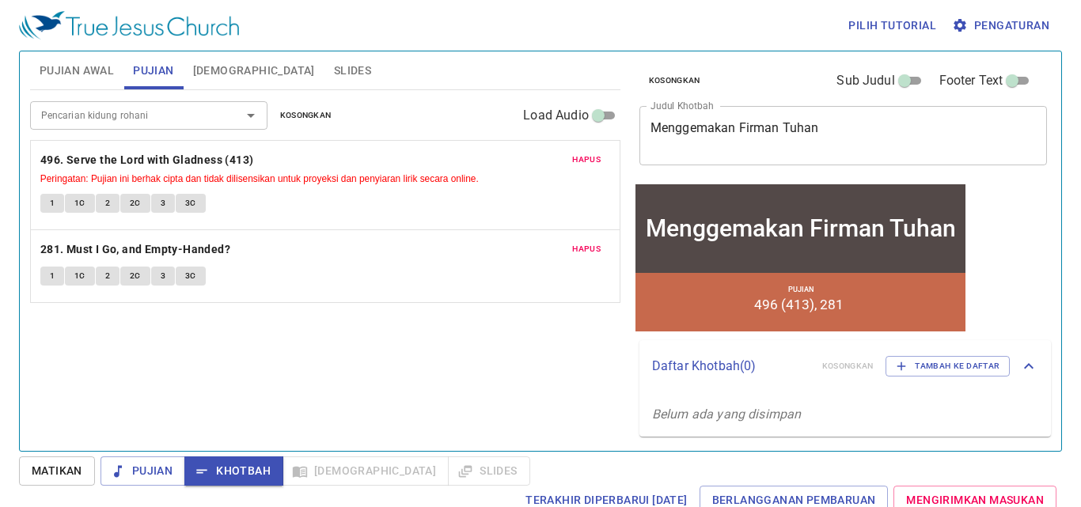
click at [222, 76] on span "[DEMOGRAPHIC_DATA]" at bounding box center [254, 71] width 122 height 20
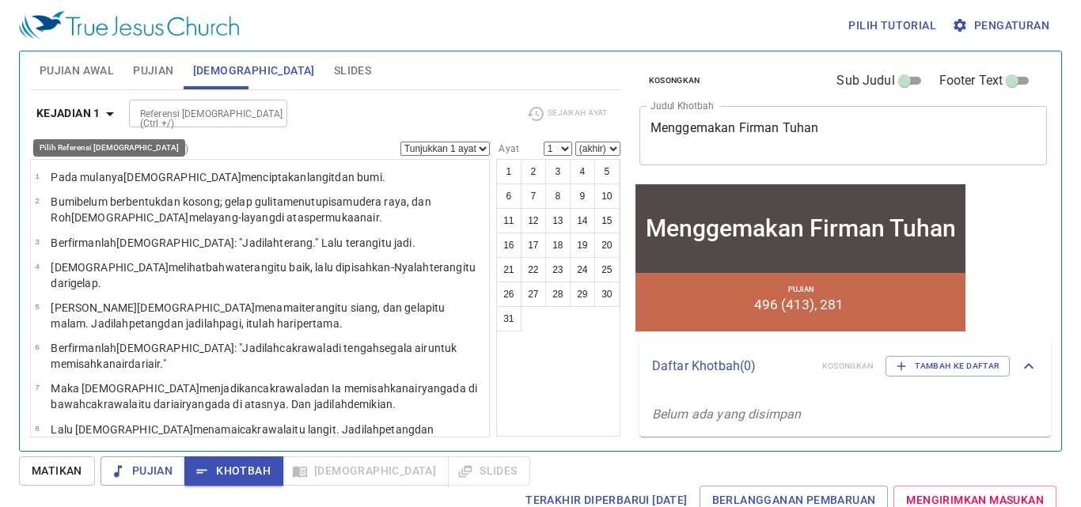
click at [111, 119] on icon "button" at bounding box center [109, 113] width 19 height 19
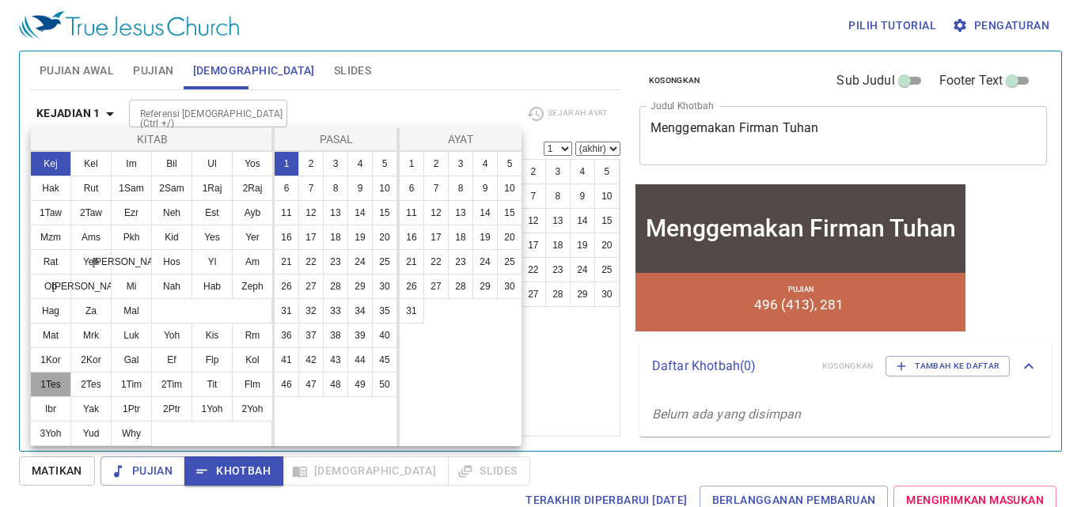
click at [53, 388] on button "1Tes" at bounding box center [50, 384] width 41 height 25
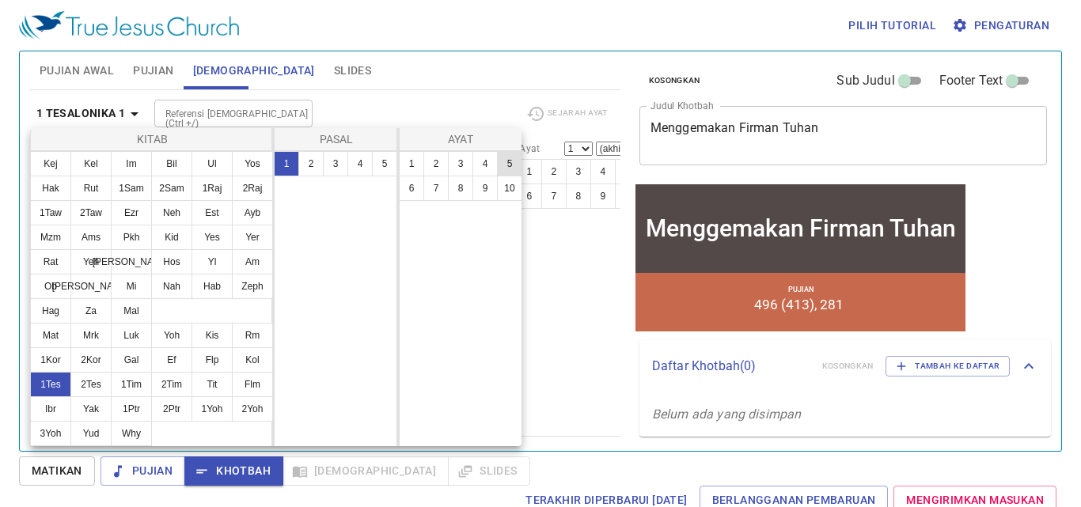
click at [506, 166] on button "5" at bounding box center [509, 163] width 25 height 25
select select "5"
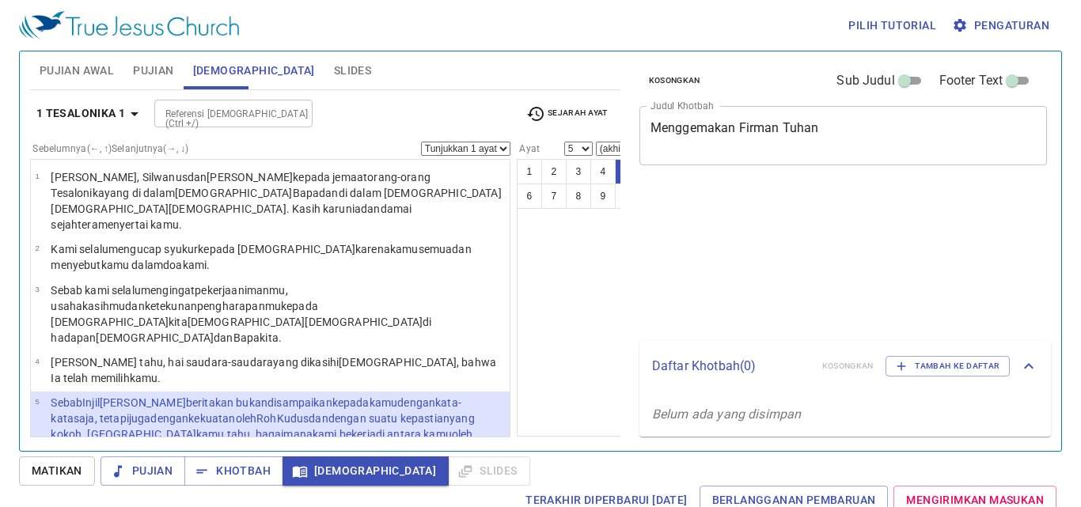
select select "5"
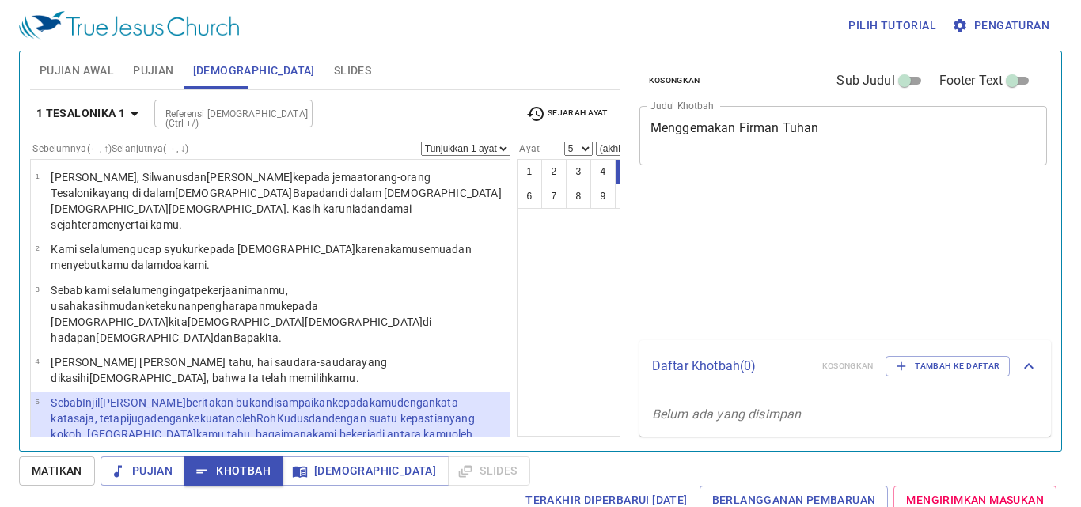
select select "5"
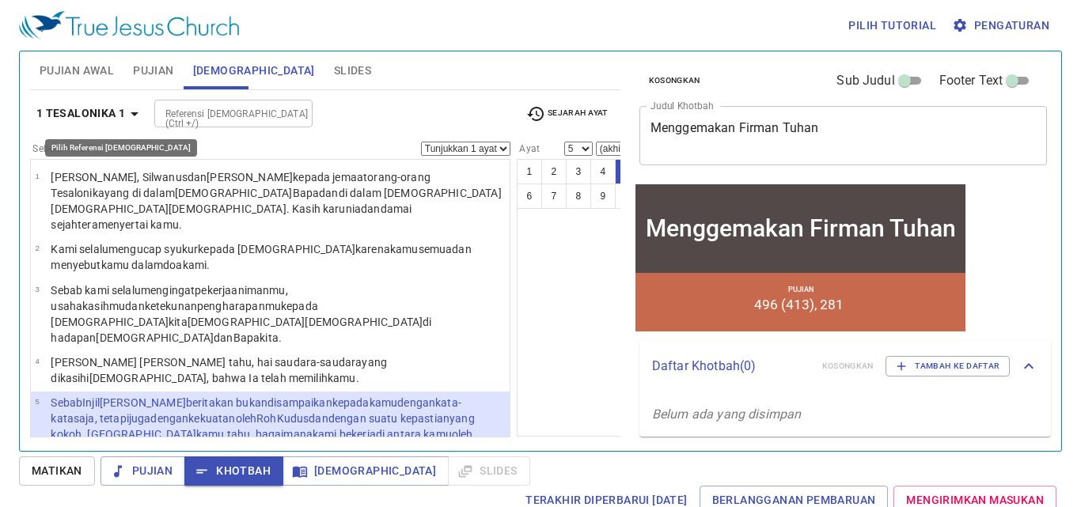
click at [108, 120] on b "1 Tesalonika 1" at bounding box center [80, 114] width 89 height 20
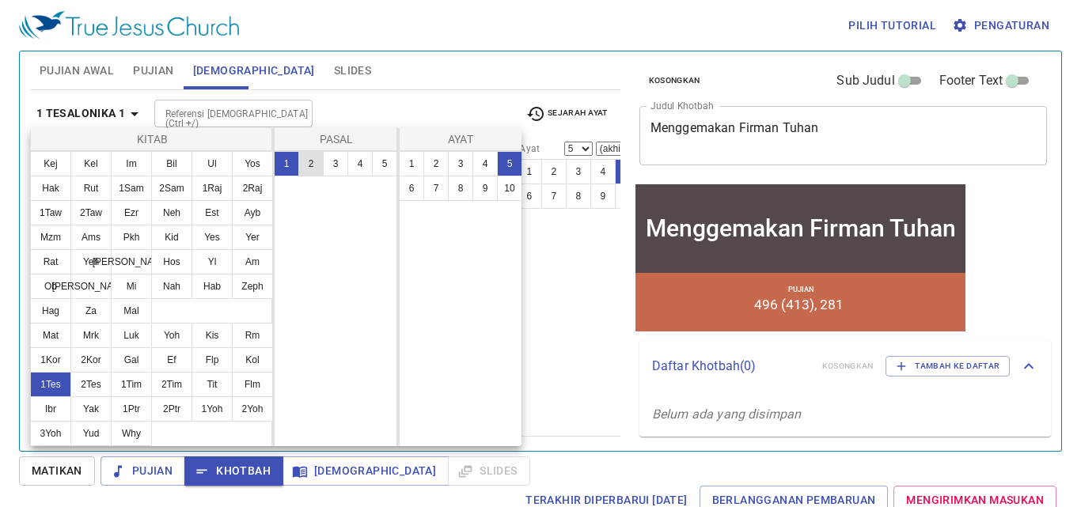
click at [307, 163] on button "2" at bounding box center [310, 163] width 25 height 25
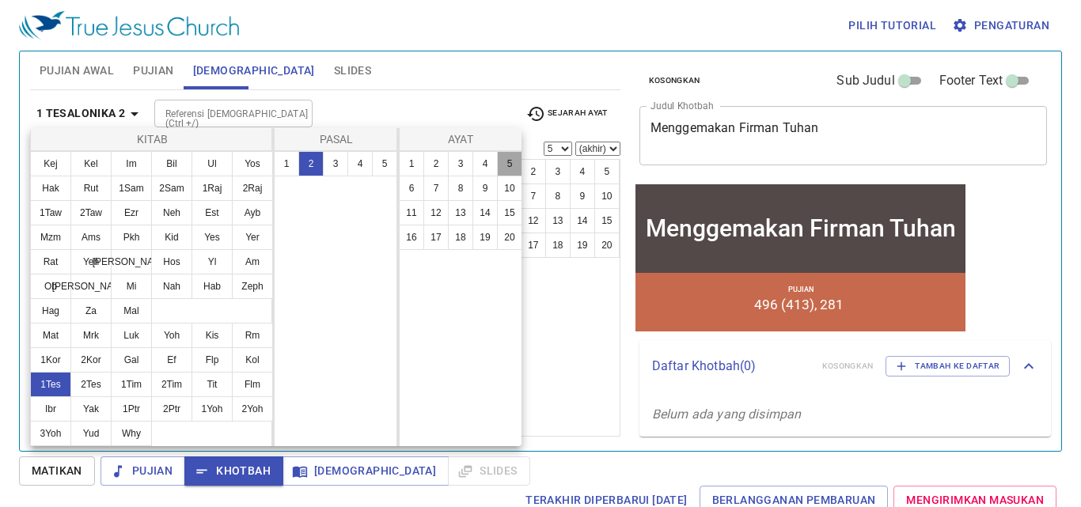
click at [509, 165] on button "5" at bounding box center [509, 163] width 25 height 25
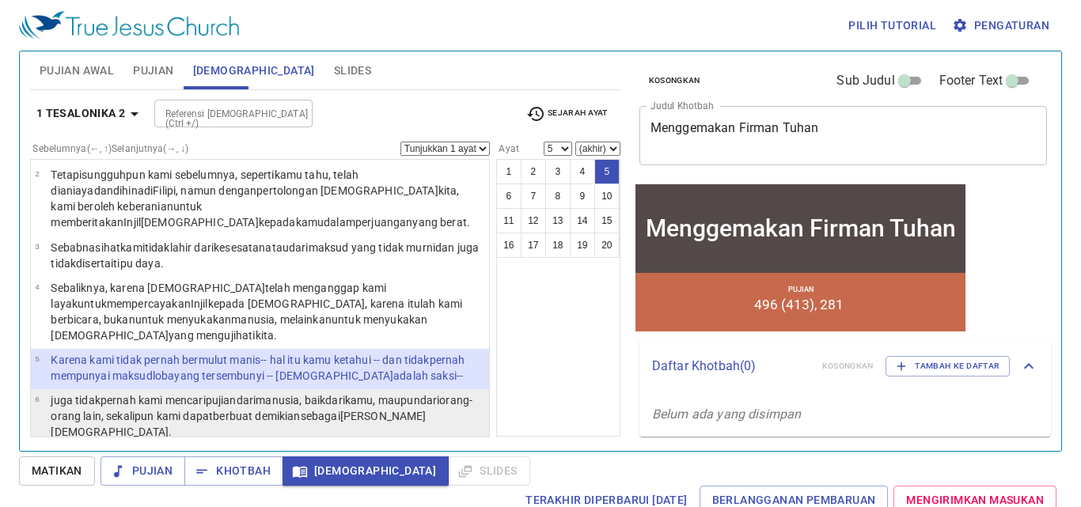
scroll to position [79, 0]
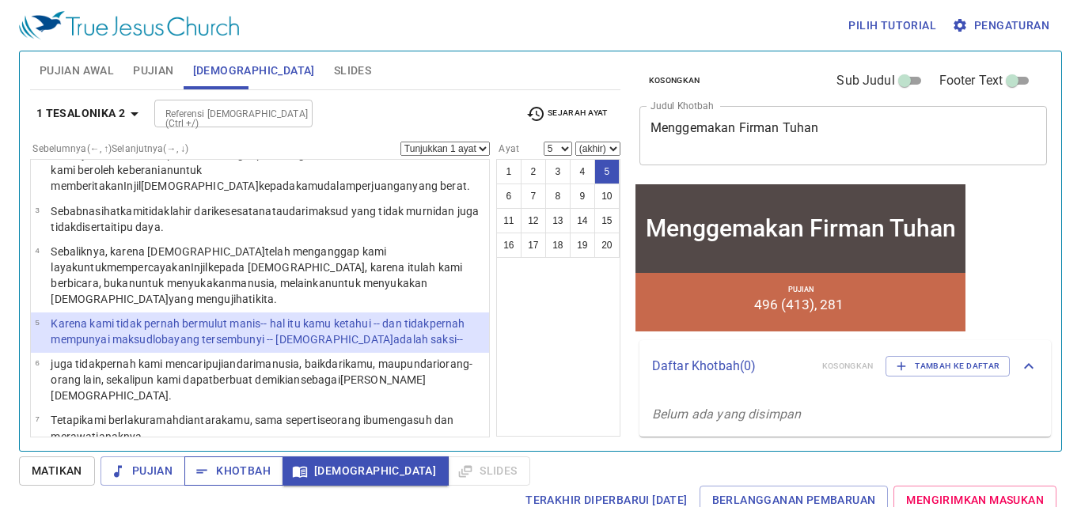
click at [255, 479] on span "Khotbah" at bounding box center [234, 471] width 74 height 20
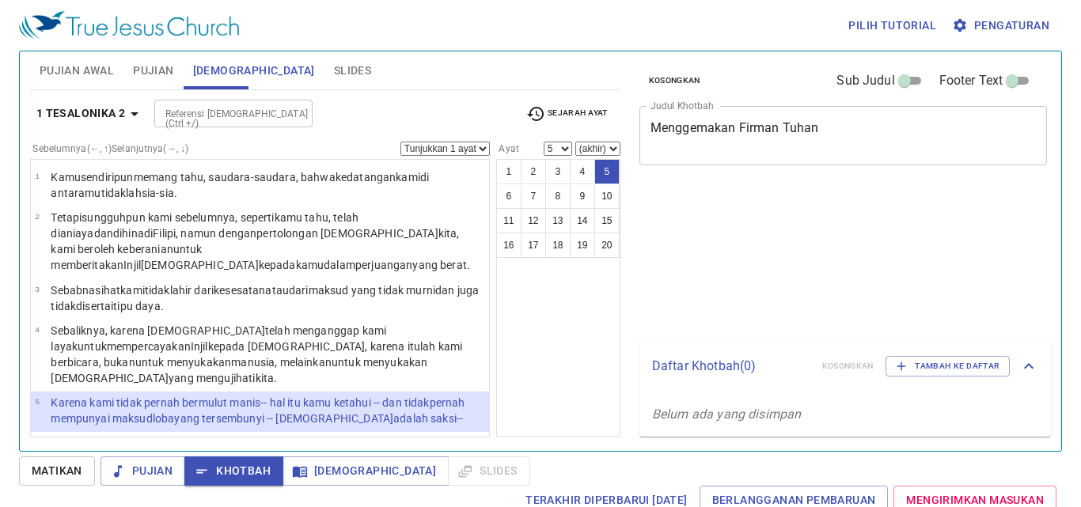
select select "5"
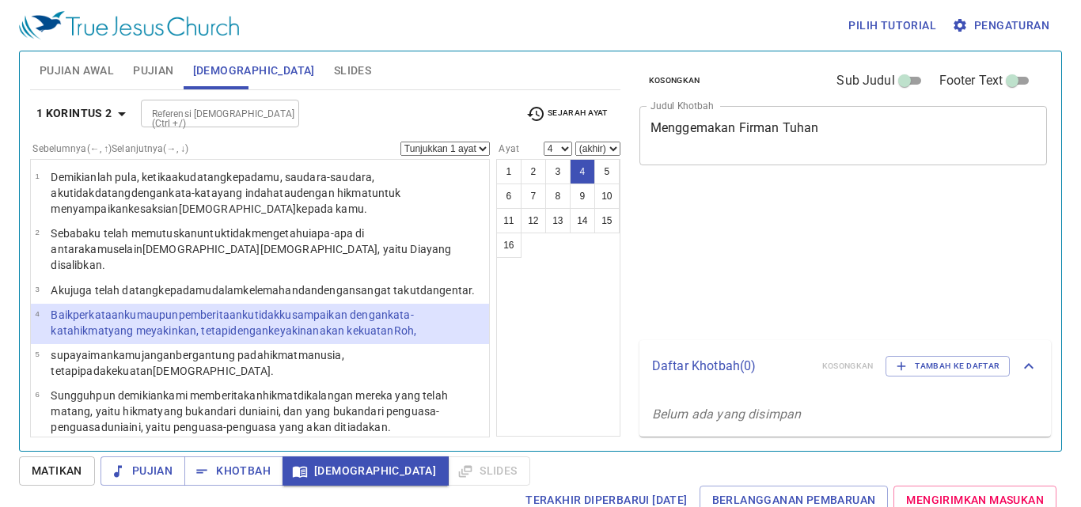
select select "4"
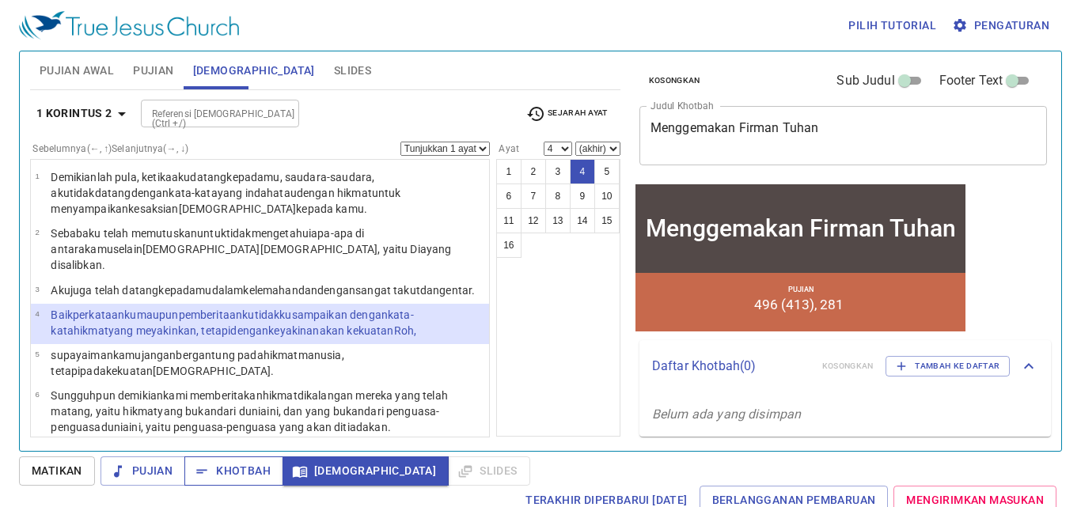
click at [221, 472] on span "Khotbah" at bounding box center [234, 471] width 74 height 20
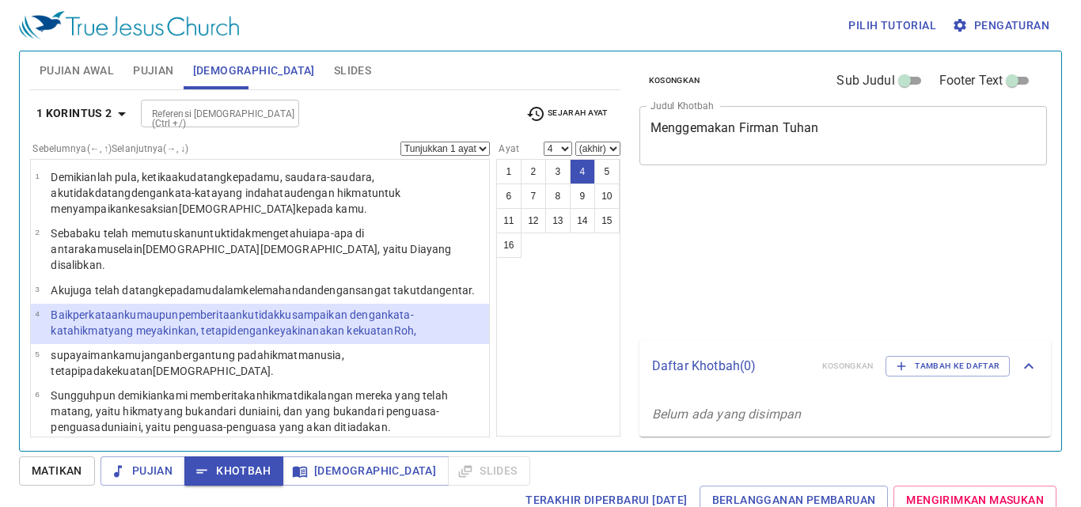
select select "4"
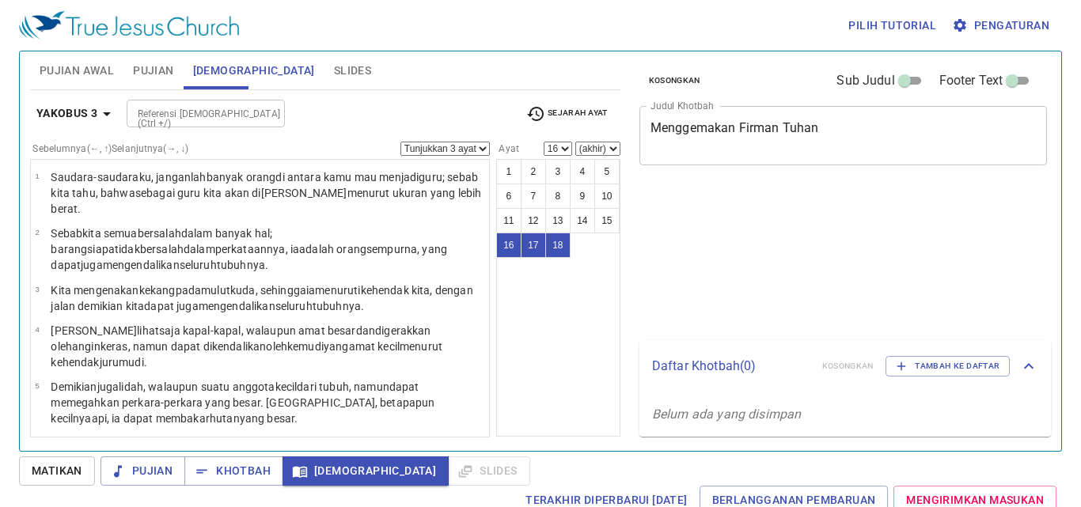
select select "3"
select select "16"
select select "3"
select select "16"
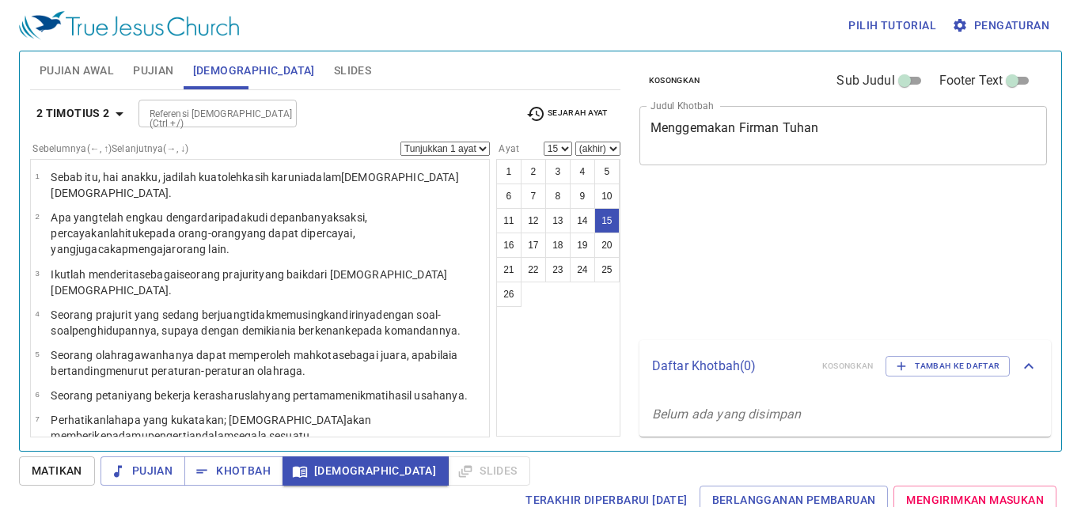
select select "15"
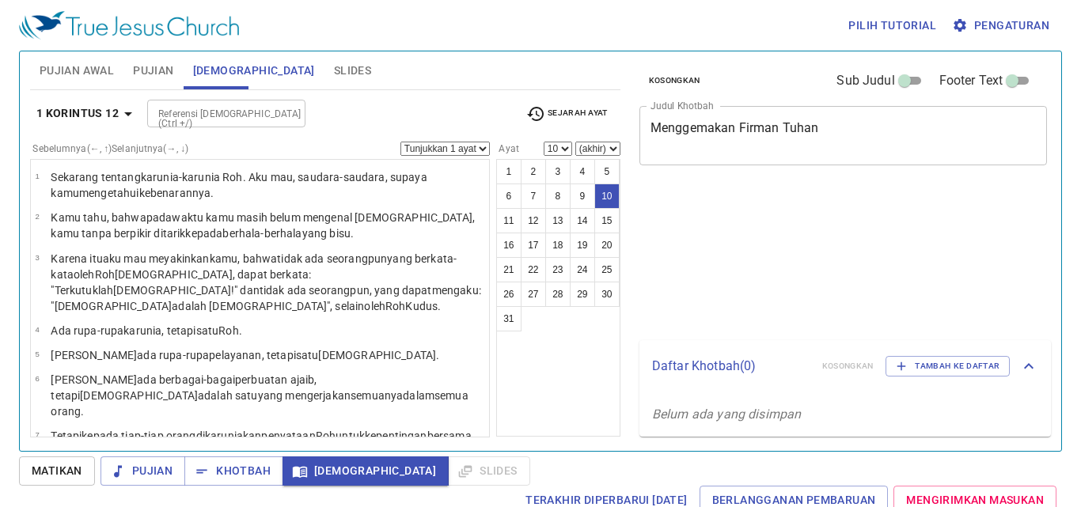
select select "10"
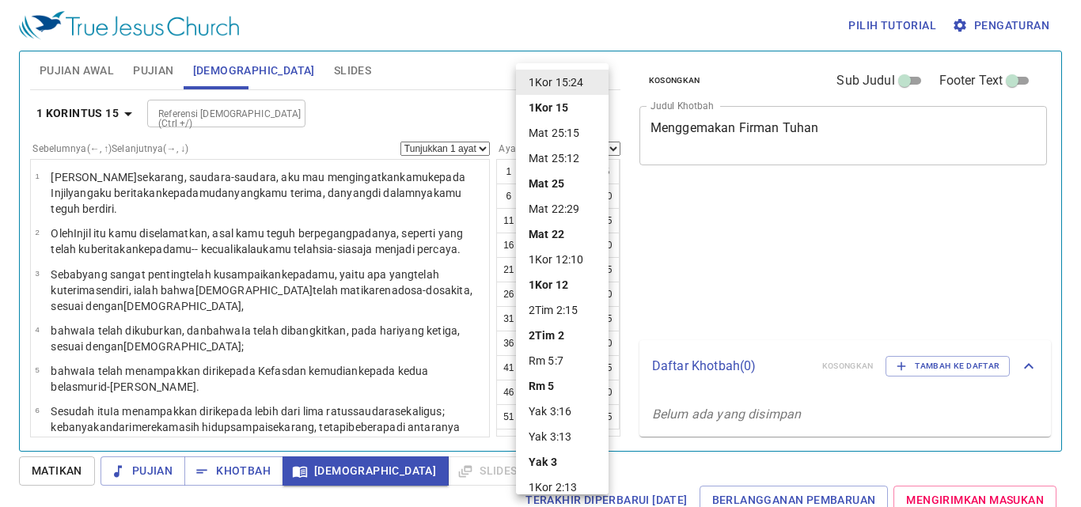
select select "24"
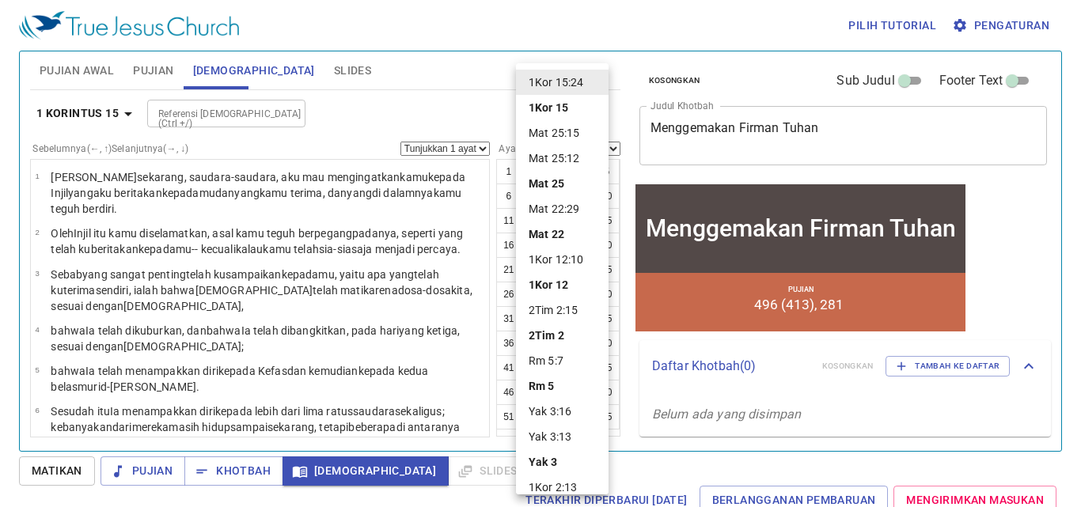
scroll to position [907, 0]
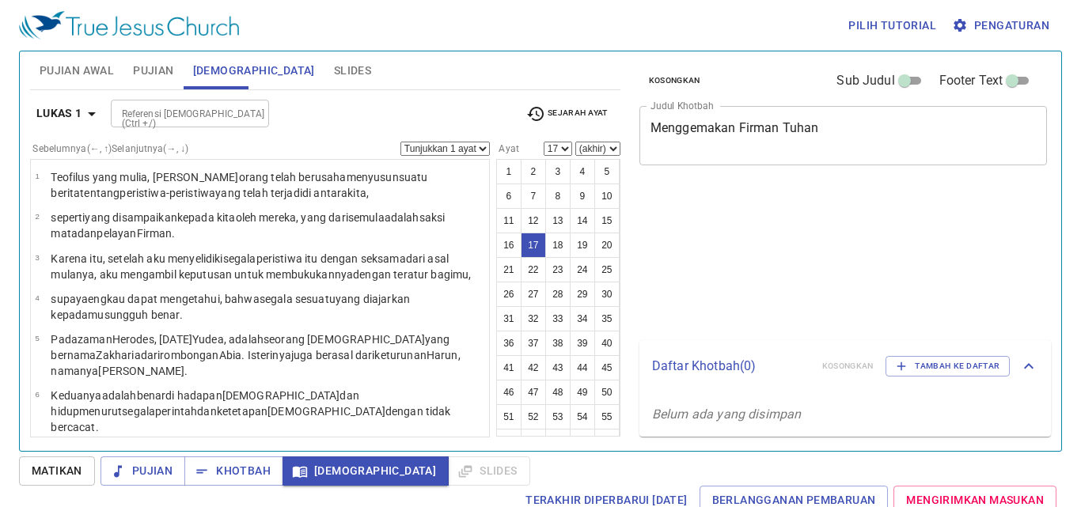
select select "17"
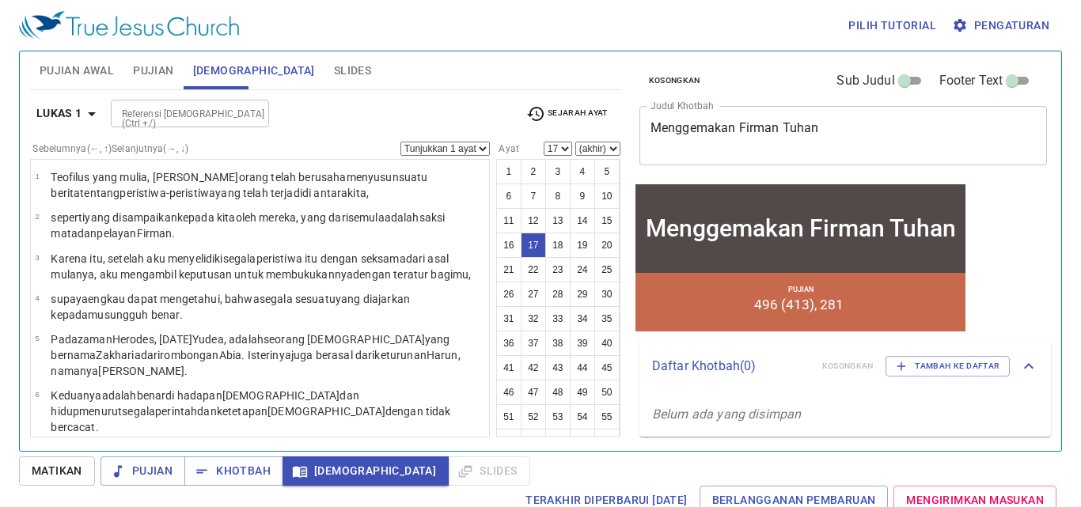
scroll to position [568, 0]
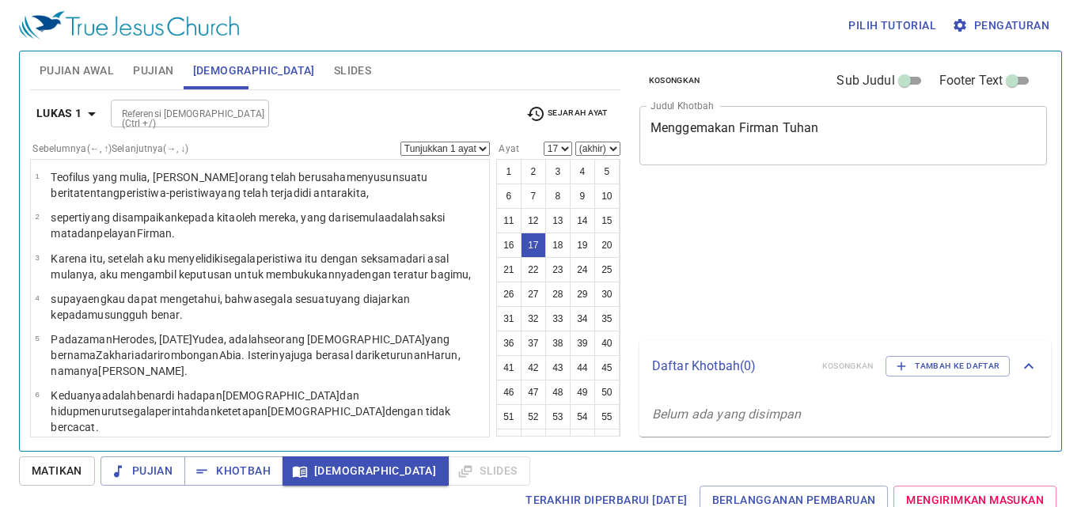
select select "17"
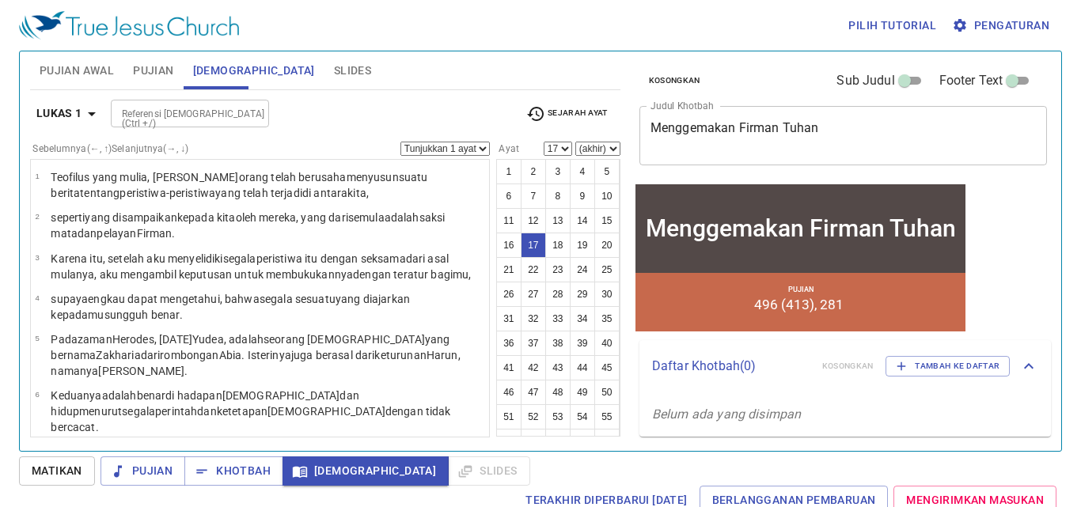
scroll to position [568, 0]
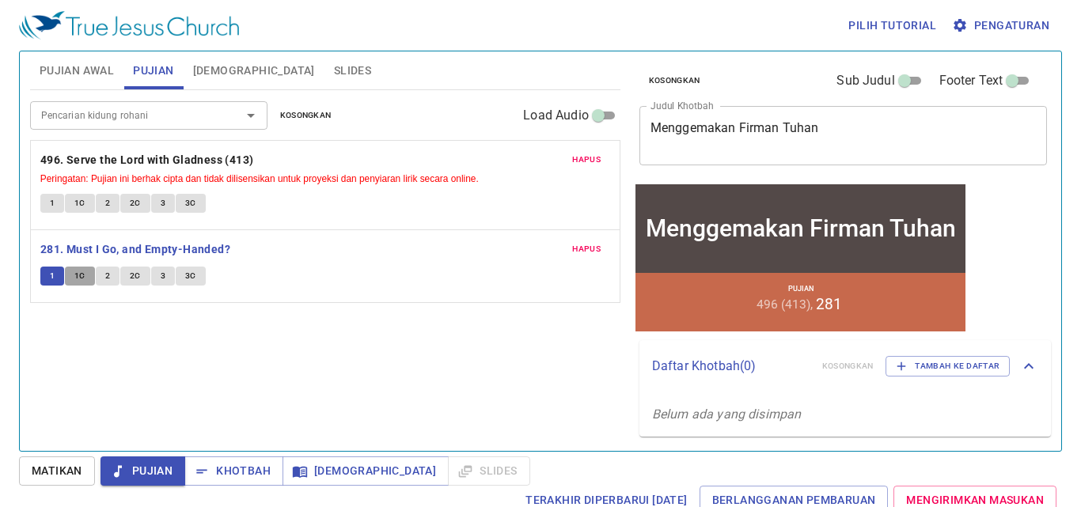
click at [79, 274] on span "1C" at bounding box center [79, 276] width 11 height 14
click at [104, 278] on button "2" at bounding box center [108, 276] width 24 height 19
click at [124, 276] on button "2C" at bounding box center [135, 276] width 30 height 19
click at [163, 286] on button "3" at bounding box center [163, 276] width 24 height 19
click at [78, 465] on span "Matikan" at bounding box center [57, 471] width 51 height 20
